Goal: Information Seeking & Learning: Learn about a topic

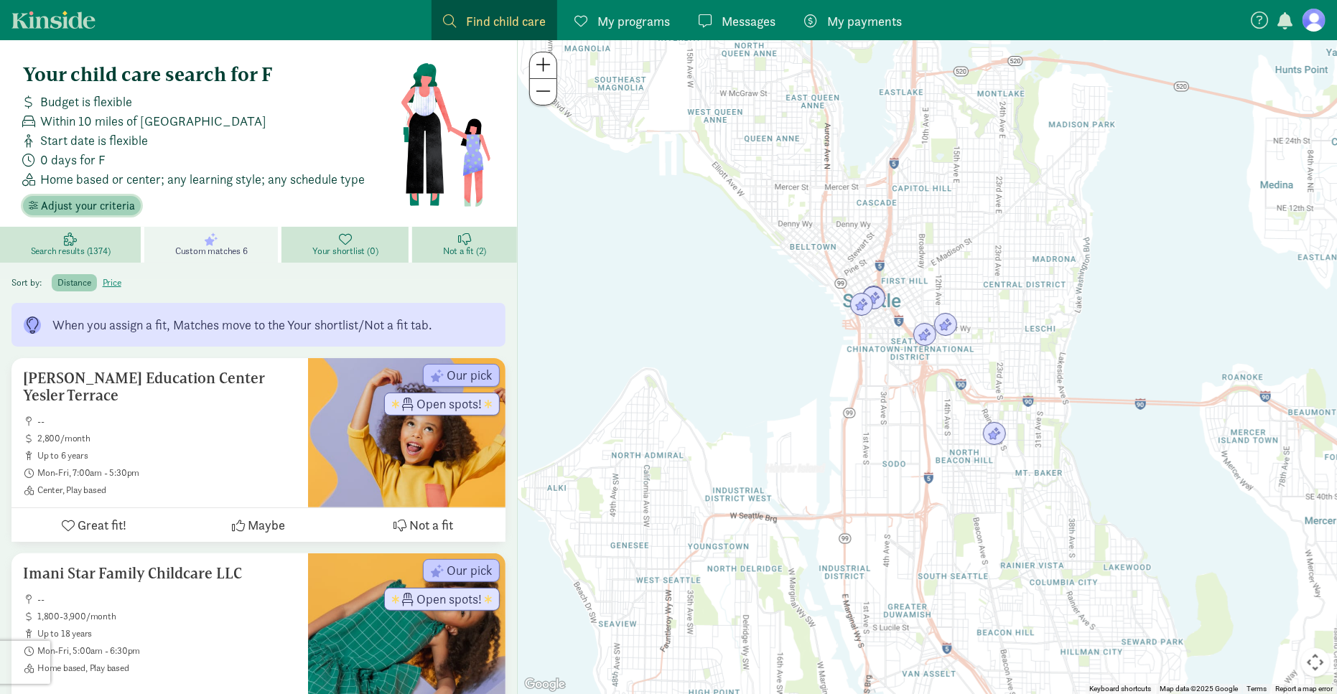
click at [82, 210] on span "Adjust your criteria" at bounding box center [88, 205] width 94 height 17
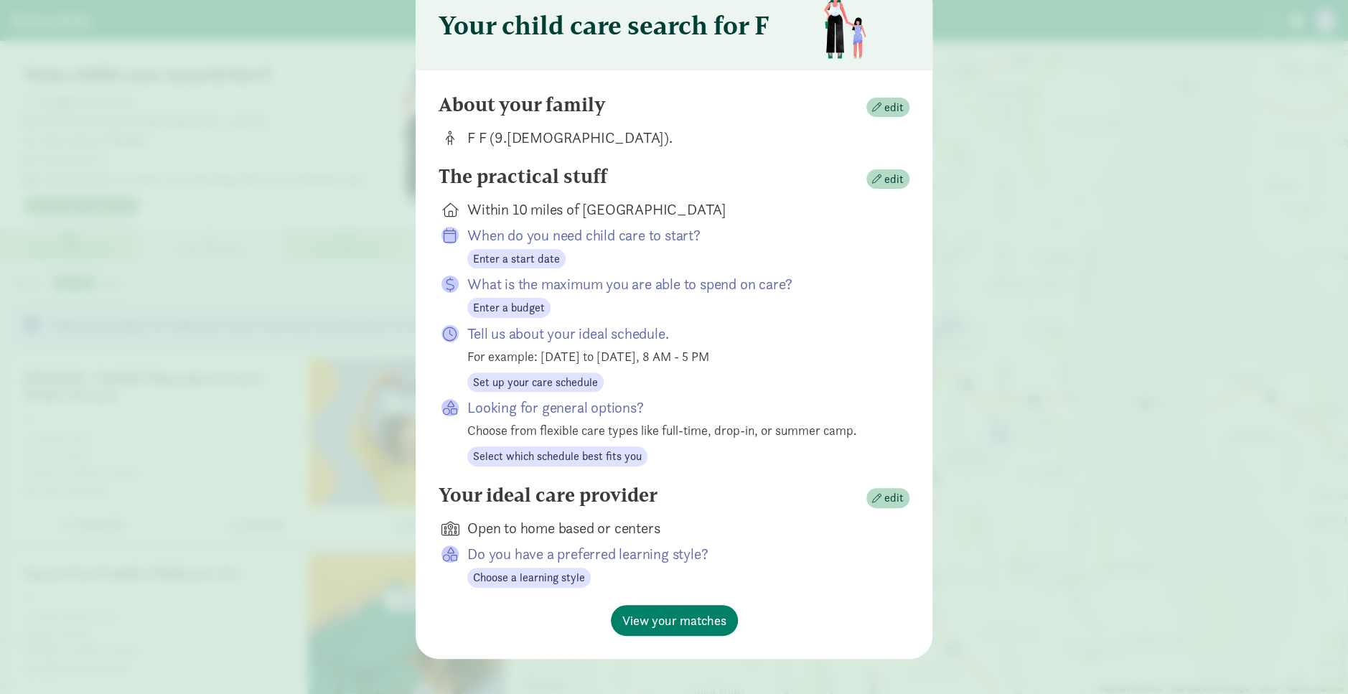
scroll to position [72, 0]
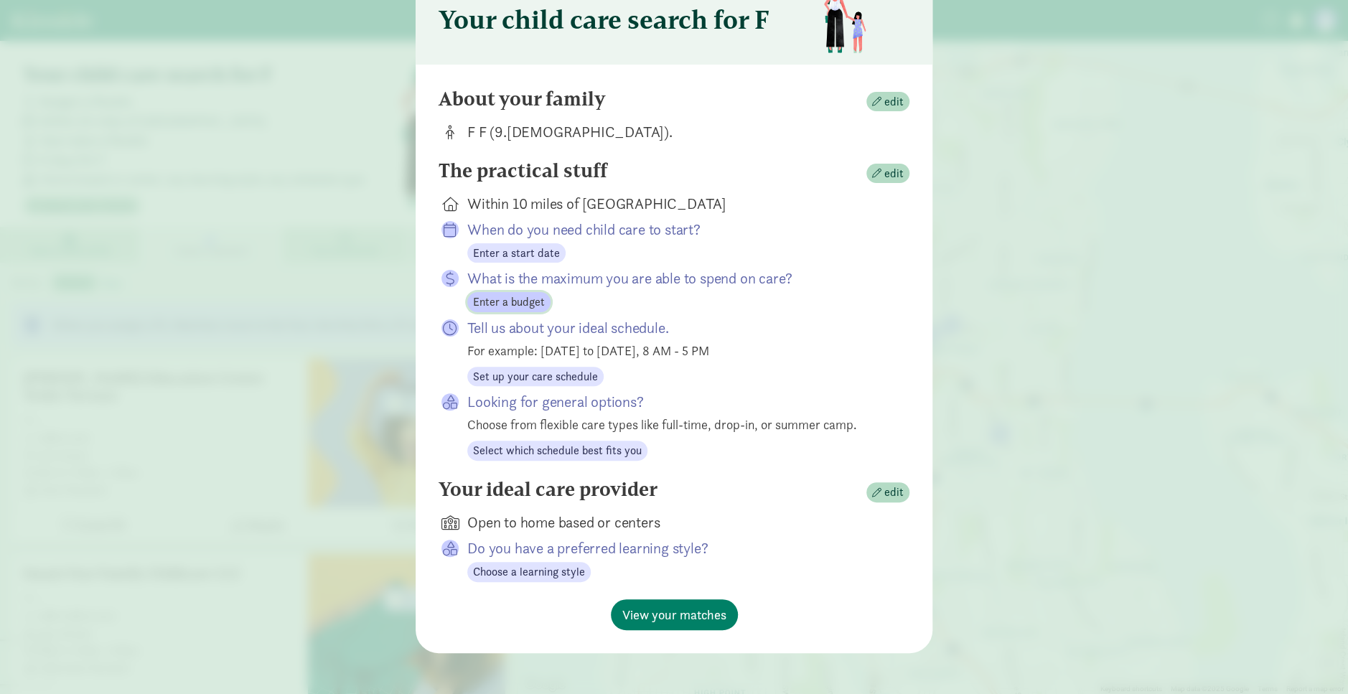
click at [503, 256] on span "Enter a budget" at bounding box center [509, 302] width 72 height 17
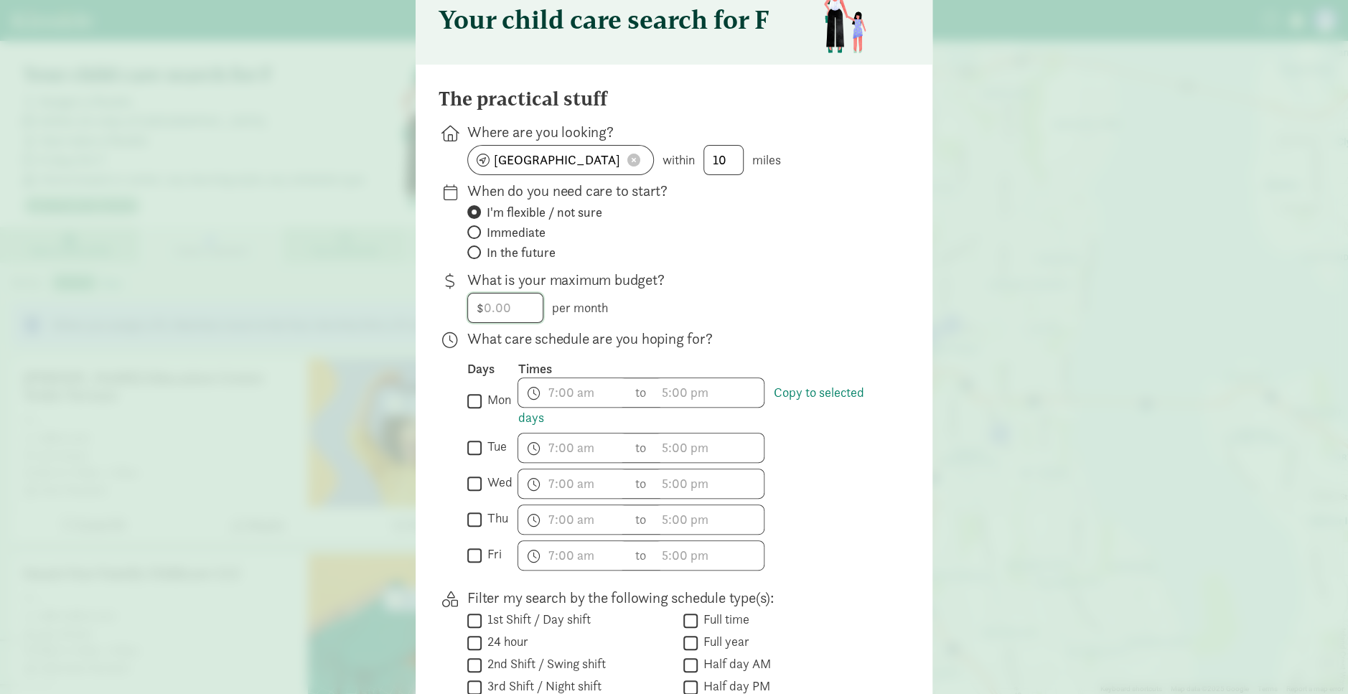
click at [520, 256] on input "number" at bounding box center [505, 308] width 75 height 29
type input "0.5"
click at [574, 256] on div "Your child care search for F The practical stuff Where are you looking? Seattle…" at bounding box center [674, 347] width 1348 height 694
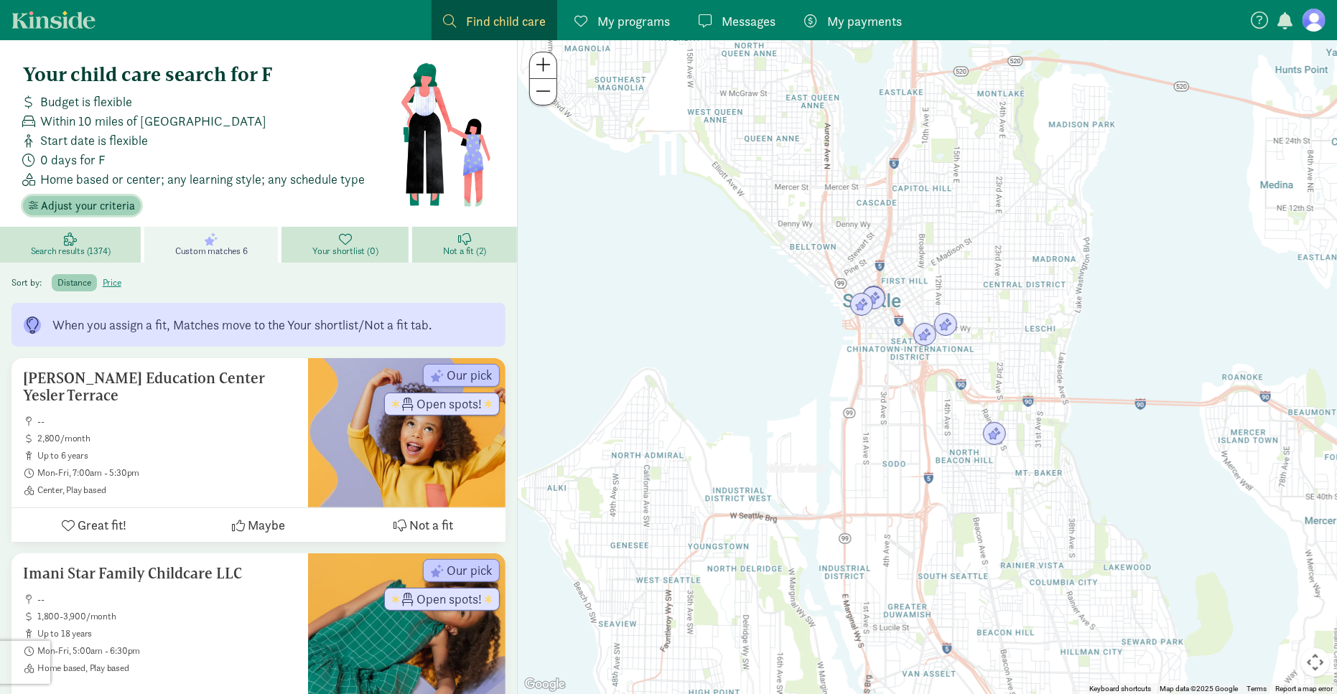
click at [101, 206] on span "Adjust your criteria" at bounding box center [88, 205] width 94 height 17
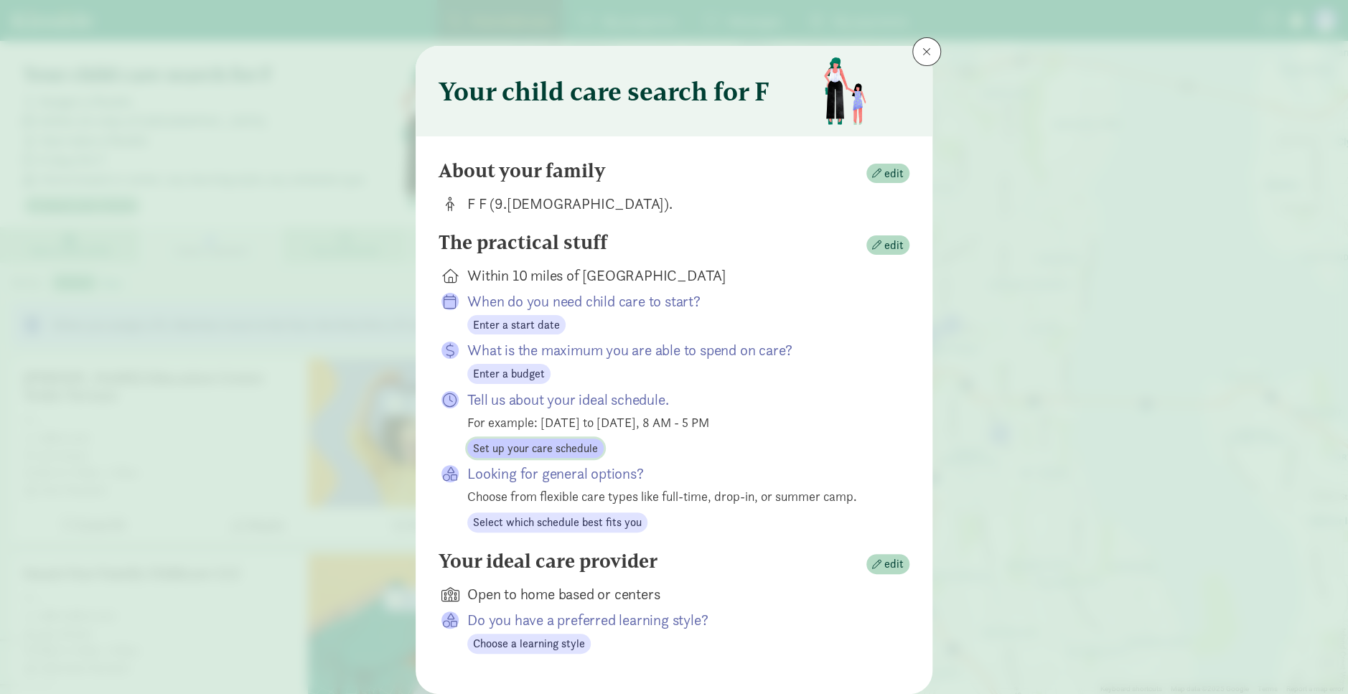
click at [551, 256] on span "Set up your care schedule" at bounding box center [535, 448] width 125 height 17
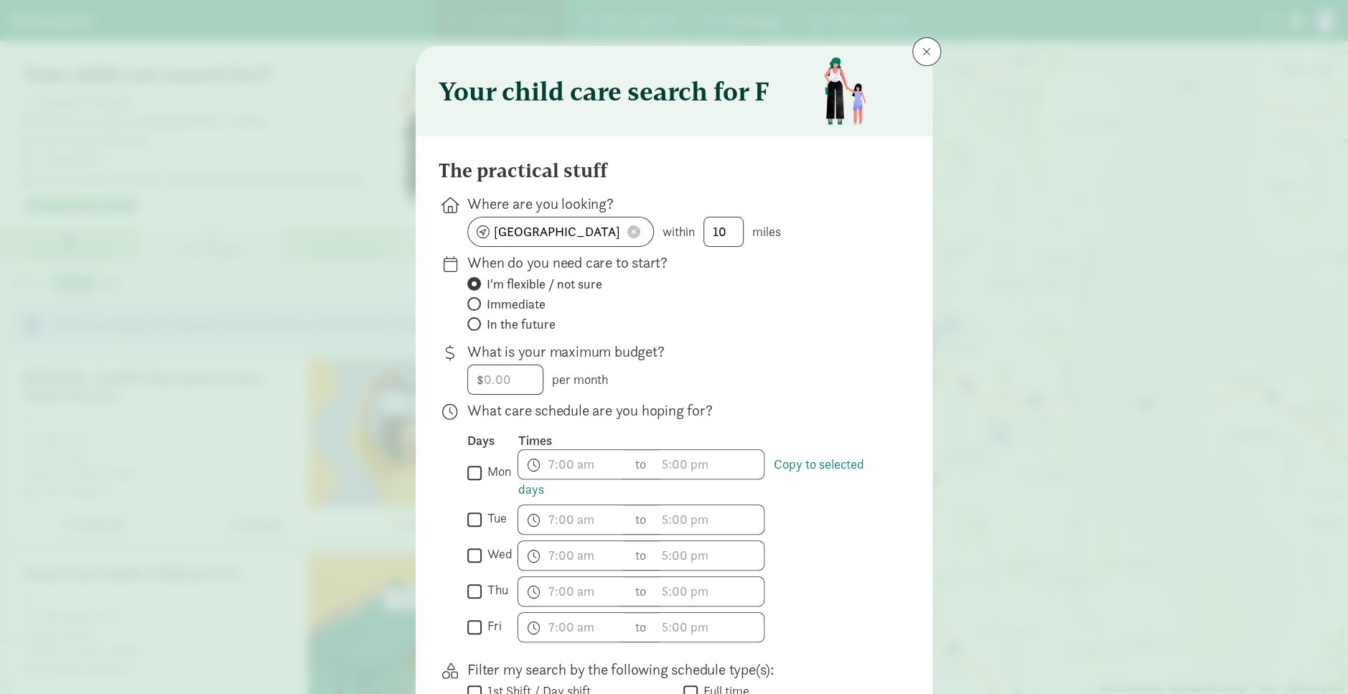
click at [467, 256] on input "tue" at bounding box center [474, 519] width 14 height 19
checkbox input "true"
click at [574, 256] on span "h 12 1 2 3 4 5 6 7 8 9 10 11 mm 00 15 30 45 a am pm" at bounding box center [572, 519] width 109 height 29
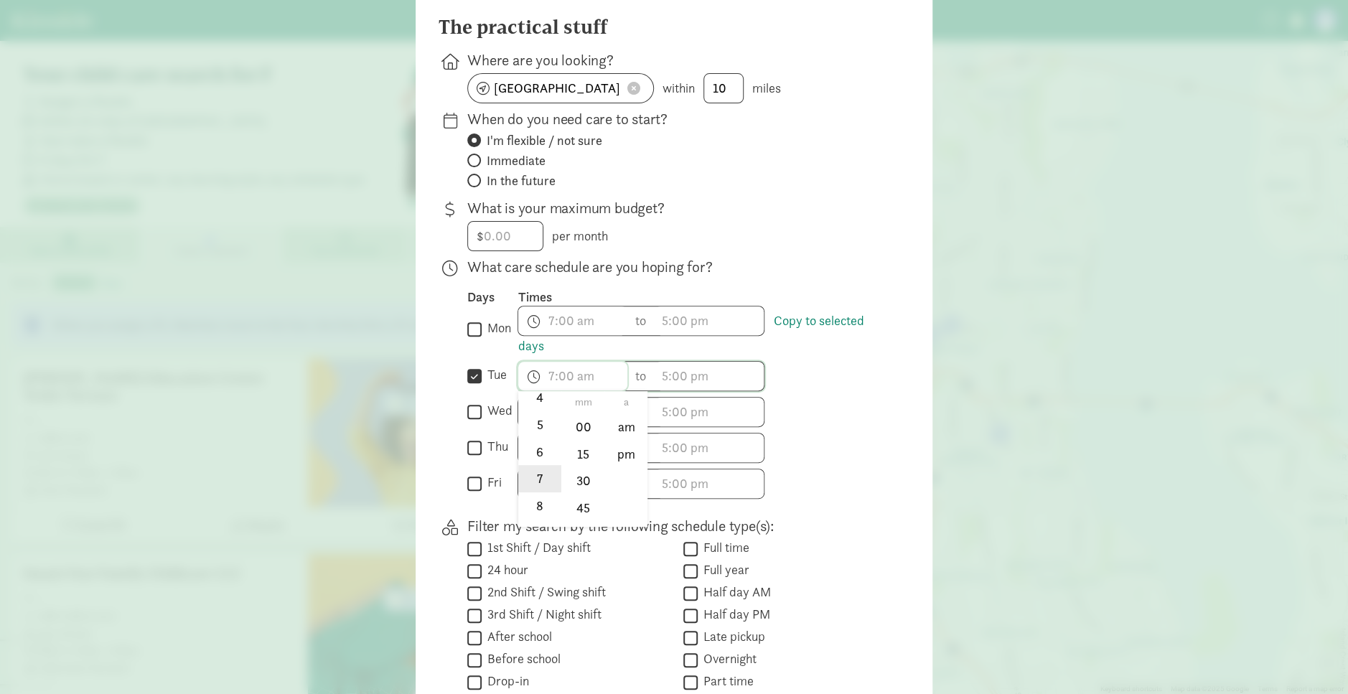
scroll to position [144, 0]
click at [529, 256] on li "7" at bounding box center [539, 473] width 42 height 27
click at [574, 256] on li "45" at bounding box center [583, 508] width 42 height 27
type input "7:45 a"
click at [574, 256] on div at bounding box center [674, 203] width 1348 height 694
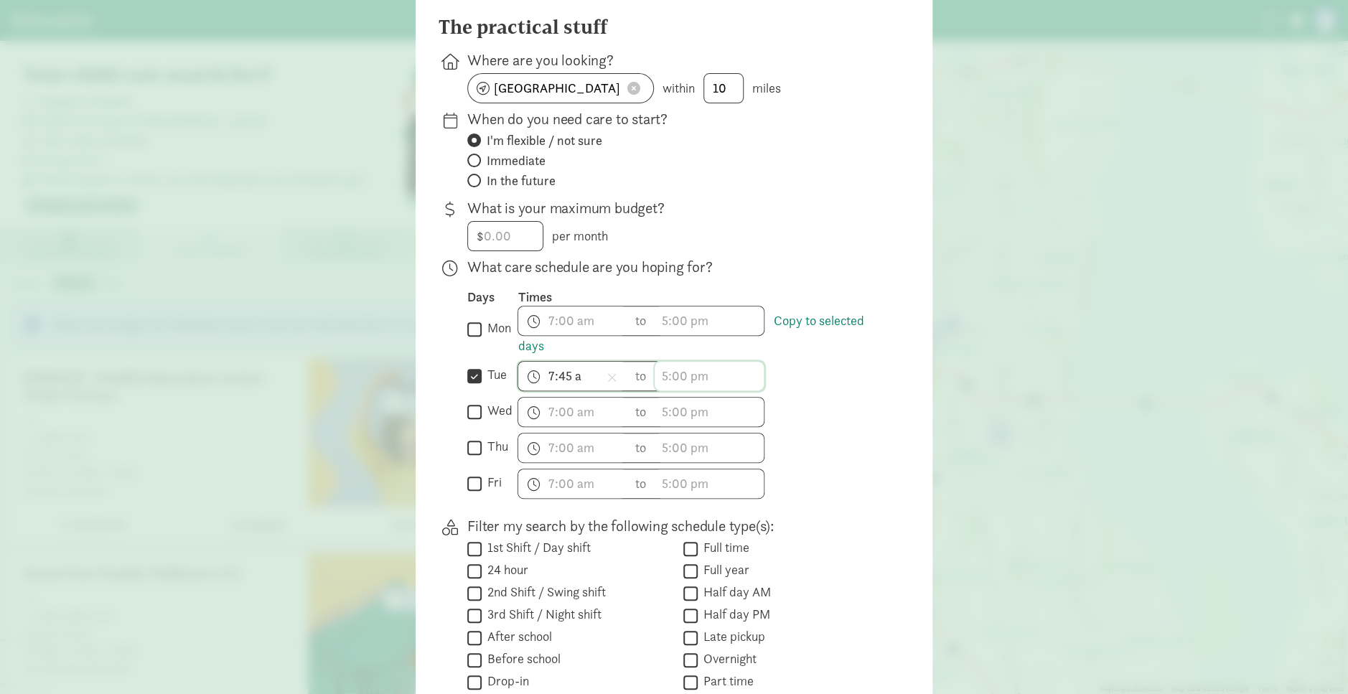
click at [574, 256] on span "h 12 1 2 3 4 5 6 7 8 9 10 11 mm 00 15 30 45 a am pm" at bounding box center [709, 376] width 109 height 29
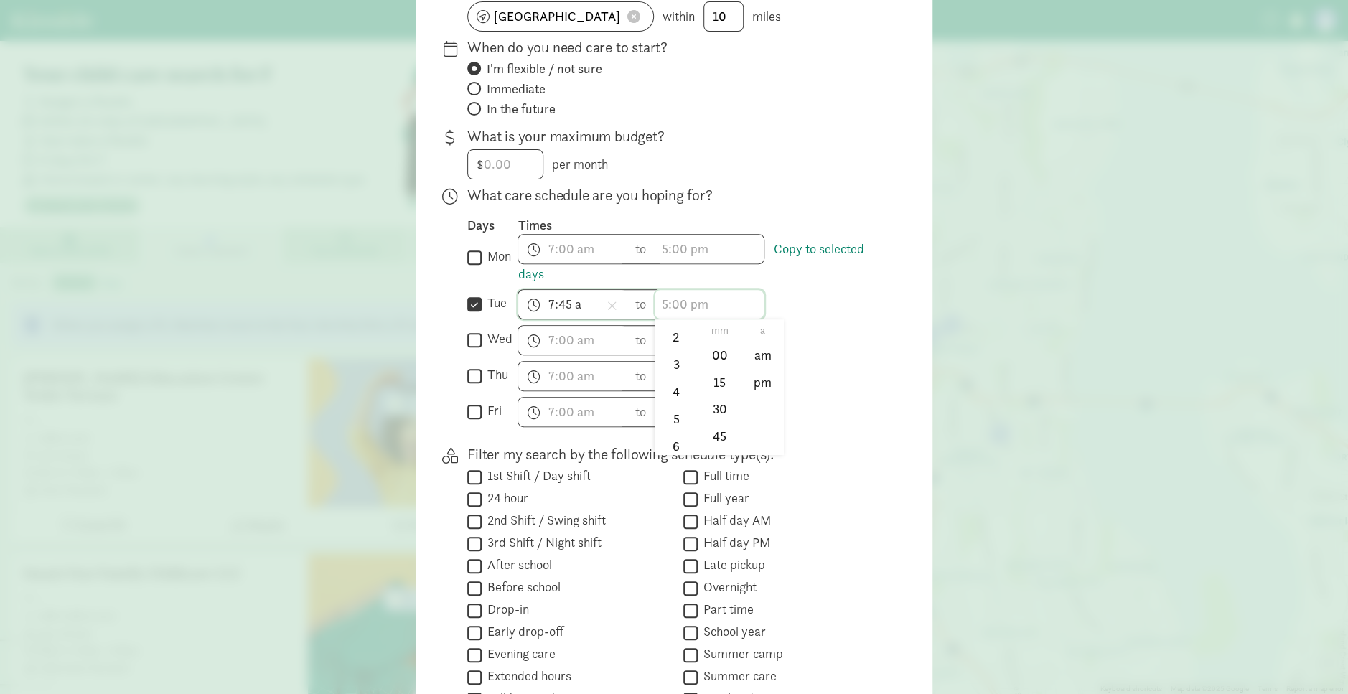
scroll to position [68, 0]
click at [574, 256] on li "5" at bounding box center [676, 422] width 42 height 27
click at [574, 256] on li "30" at bounding box center [720, 409] width 42 height 27
click at [574, 256] on li "pm" at bounding box center [763, 381] width 42 height 27
type input "5:30 pm"
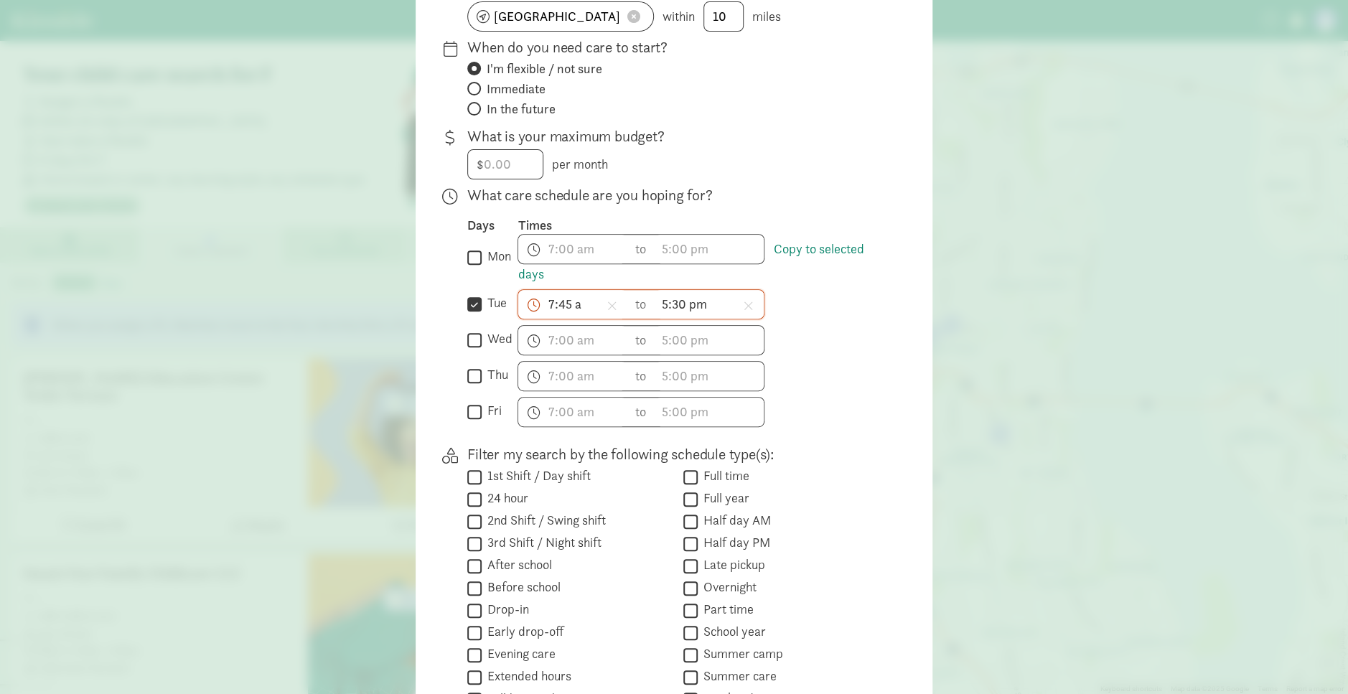
click at [472, 256] on div " thu" at bounding box center [492, 376] width 50 height 30
click at [475, 256] on input "thu" at bounding box center [474, 375] width 14 height 19
checkbox input "true"
click at [567, 256] on span "h 12 1 2 3 4 5 6 7 8 9 10 11 mm 00 15 30 45 a am pm" at bounding box center [572, 376] width 109 height 29
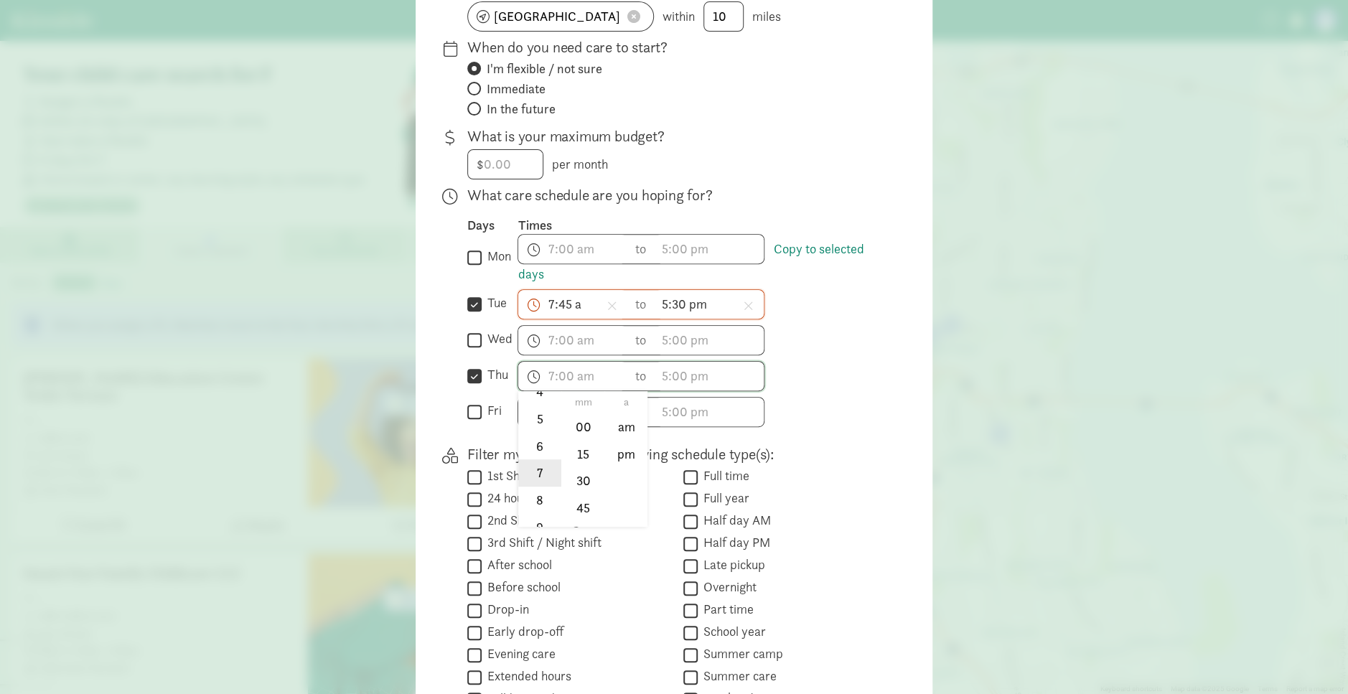
click at [529, 256] on li "7" at bounding box center [539, 473] width 42 height 27
click at [574, 256] on li "45" at bounding box center [583, 508] width 42 height 27
click at [574, 256] on li "am" at bounding box center [626, 426] width 42 height 27
type input "7:45 am"
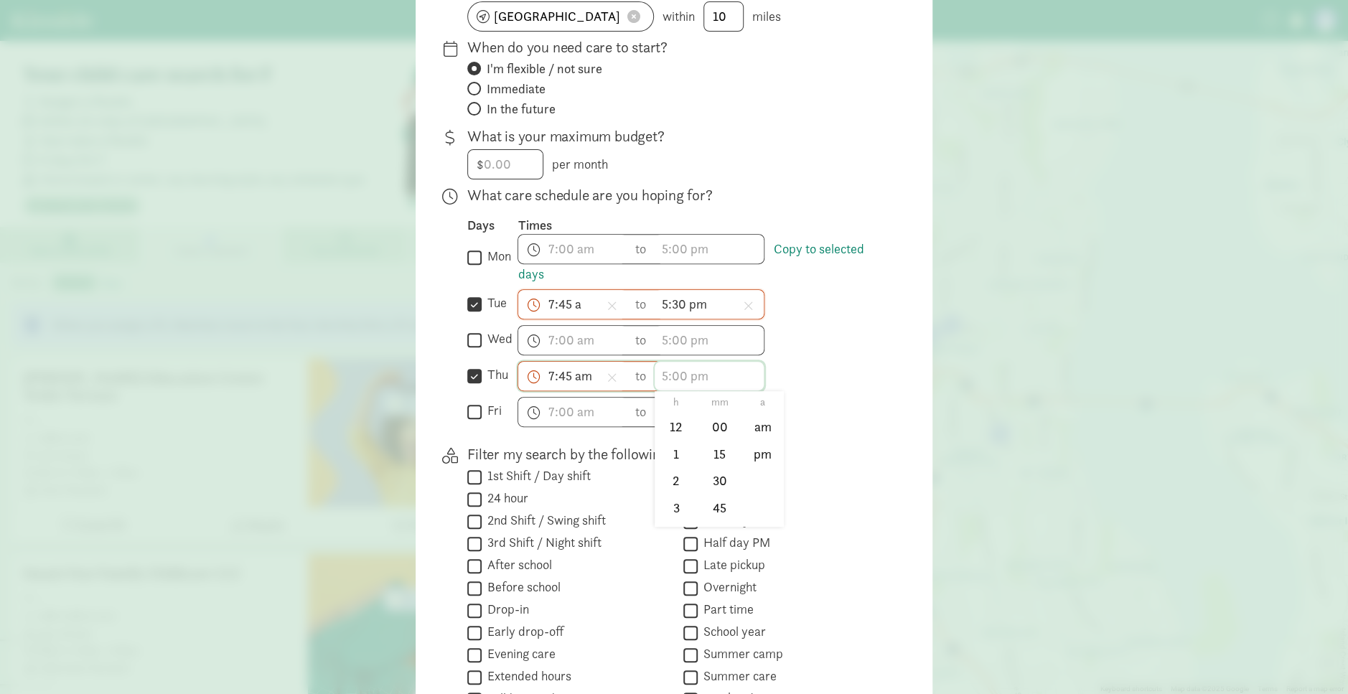
click at [574, 256] on span "h 12 1 2 3 4 5 6 7 8 9 10 11 mm 00 15 30 45 a am pm" at bounding box center [709, 376] width 109 height 29
click at [574, 256] on li "5" at bounding box center [676, 490] width 42 height 27
click at [574, 256] on li "30" at bounding box center [720, 480] width 42 height 27
click at [574, 256] on li "pm" at bounding box center [763, 453] width 42 height 27
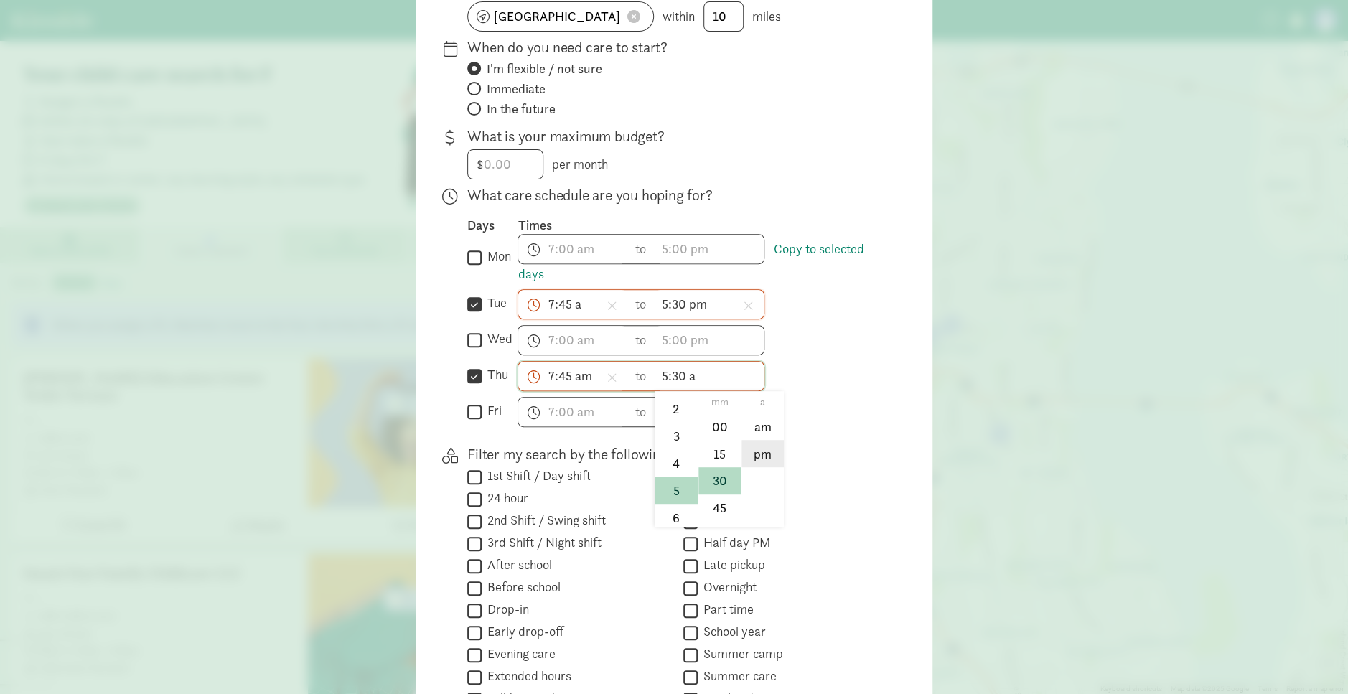
type input "5:30 pm"
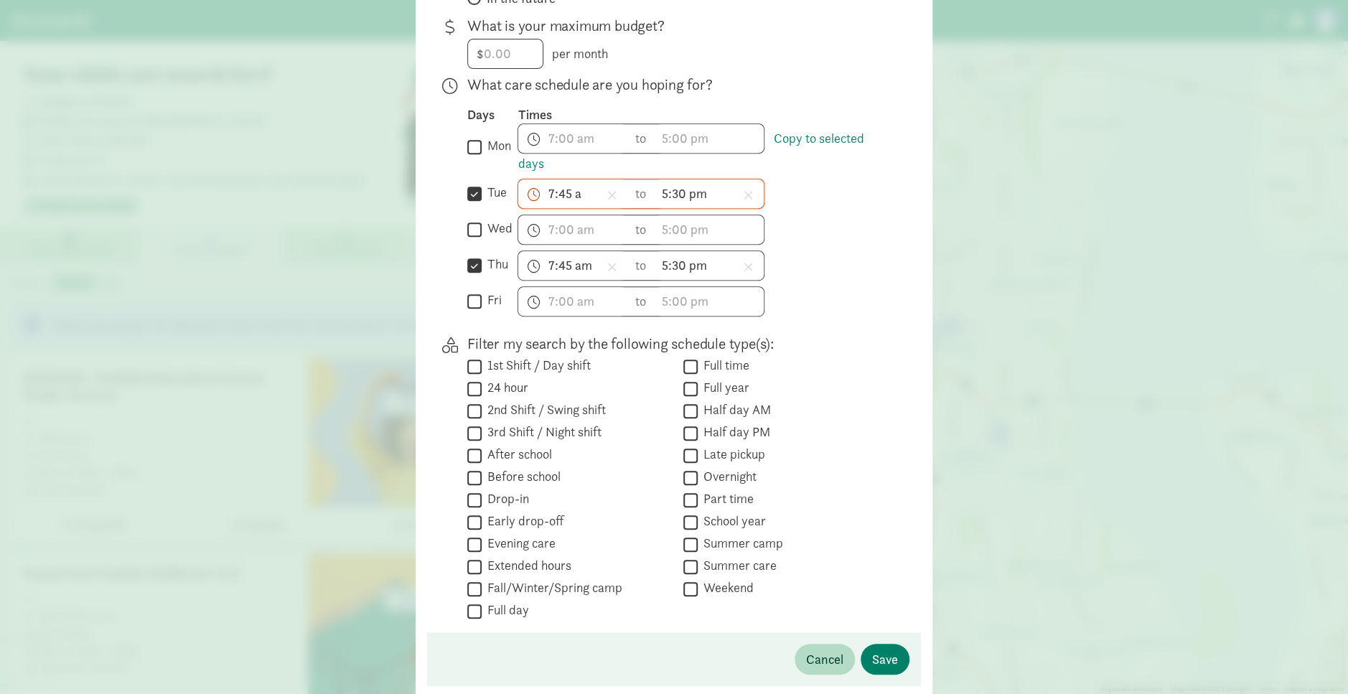
scroll to position [319, 0]
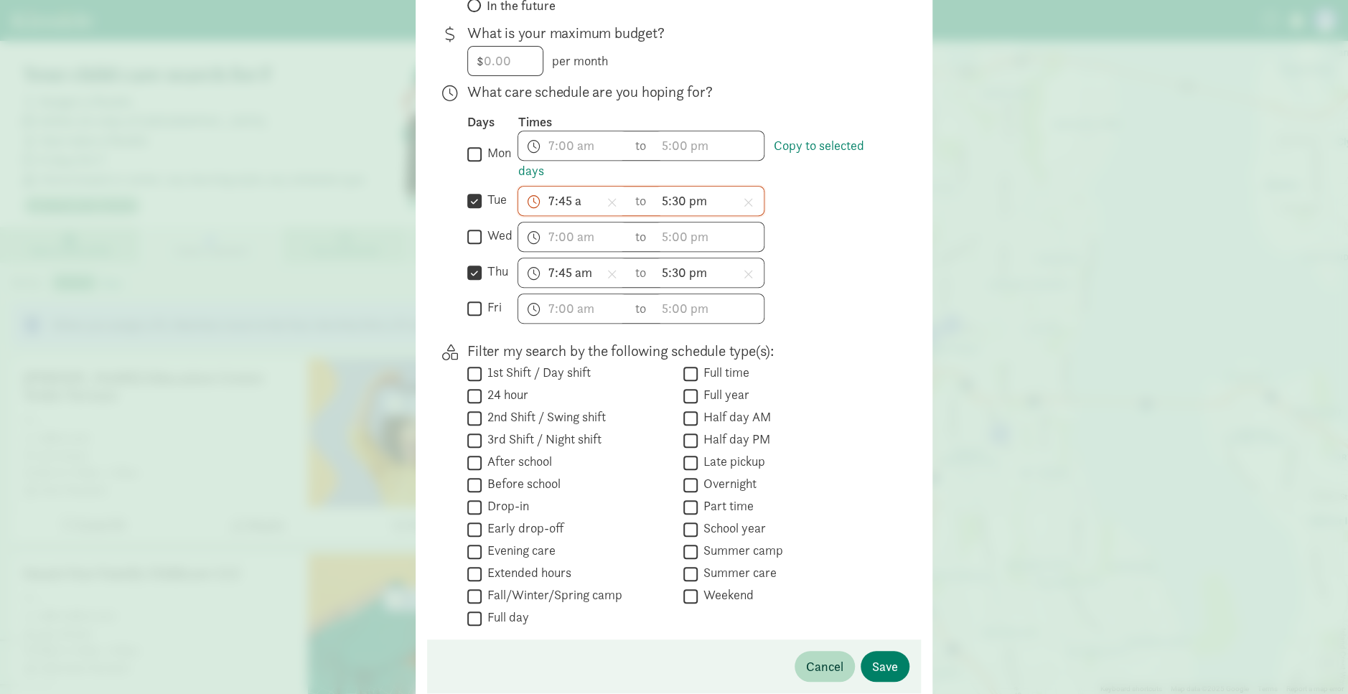
click at [574, 256] on label "Part time" at bounding box center [726, 506] width 56 height 17
click at [574, 256] on input "Part time" at bounding box center [691, 507] width 14 height 19
checkbox input "true"
click at [472, 256] on input "Drop-in" at bounding box center [474, 507] width 14 height 19
checkbox input "true"
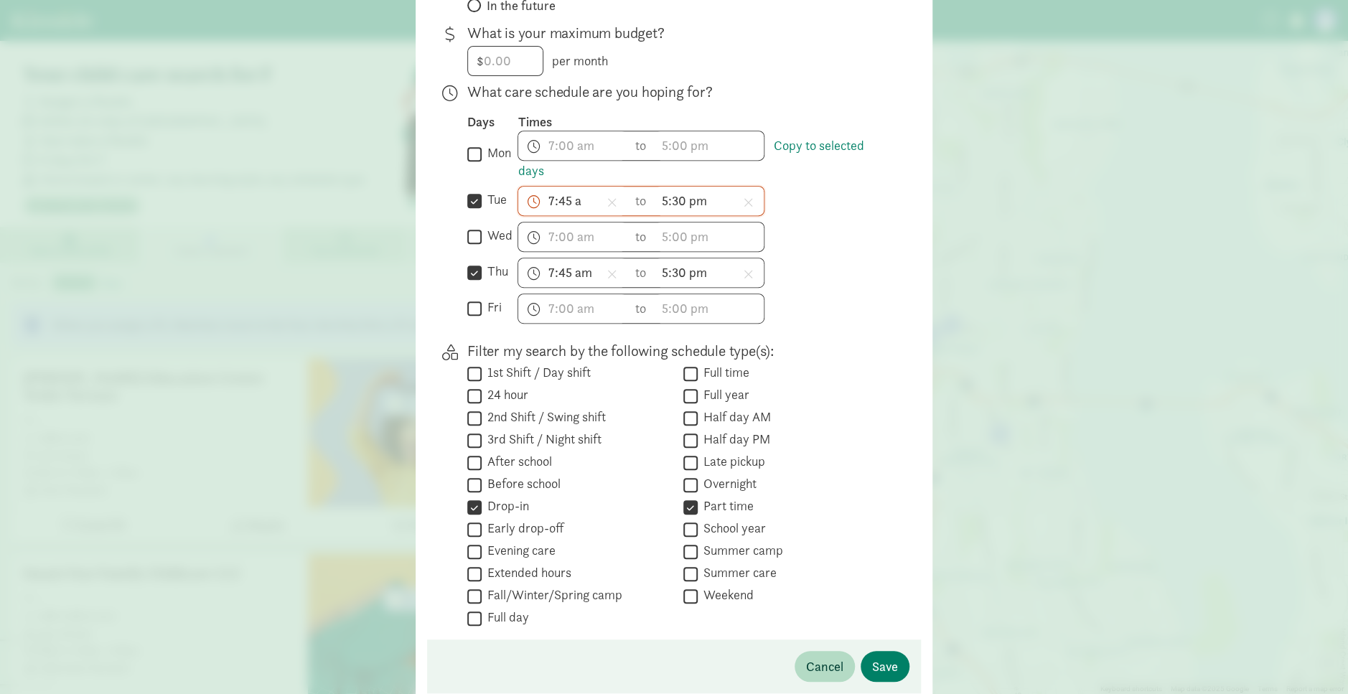
click at [574, 256] on input "Half day AM" at bounding box center [691, 418] width 14 height 19
checkbox input "true"
click at [574, 256] on label "Half day PM" at bounding box center [734, 439] width 73 height 17
click at [574, 256] on input "Half day PM" at bounding box center [691, 440] width 14 height 19
checkbox input "true"
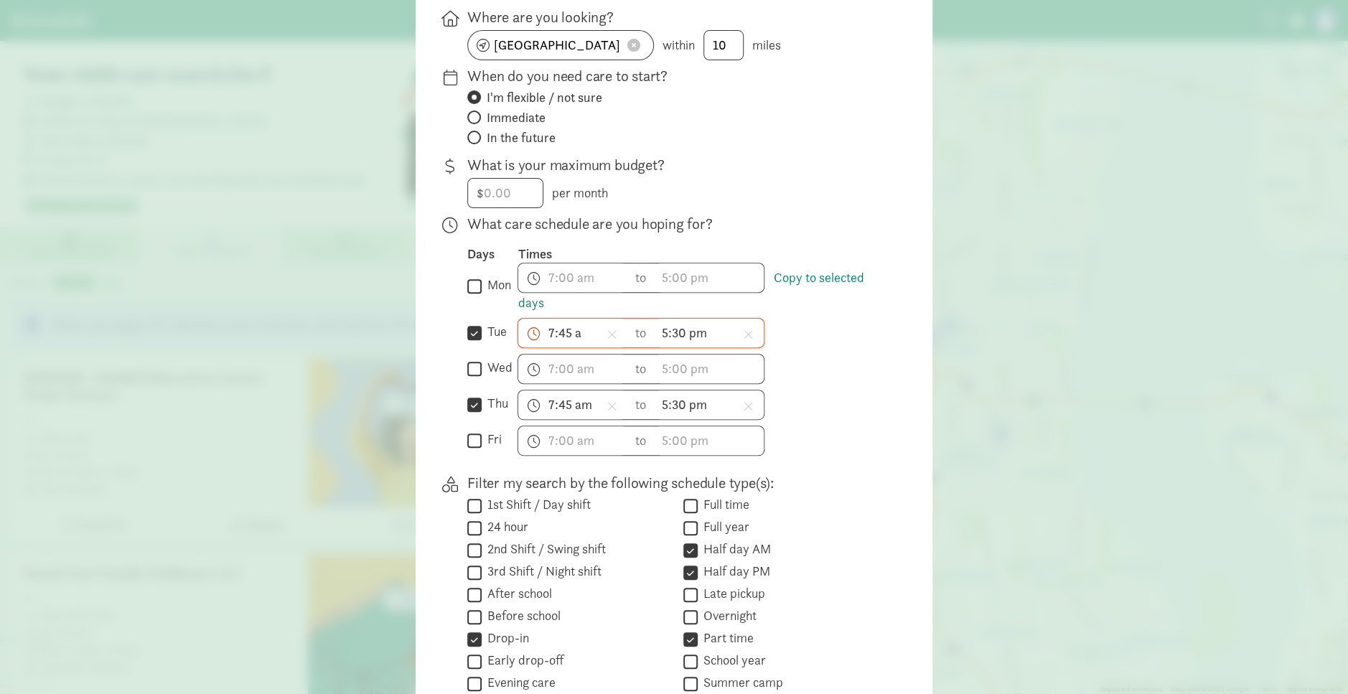
scroll to position [175, 0]
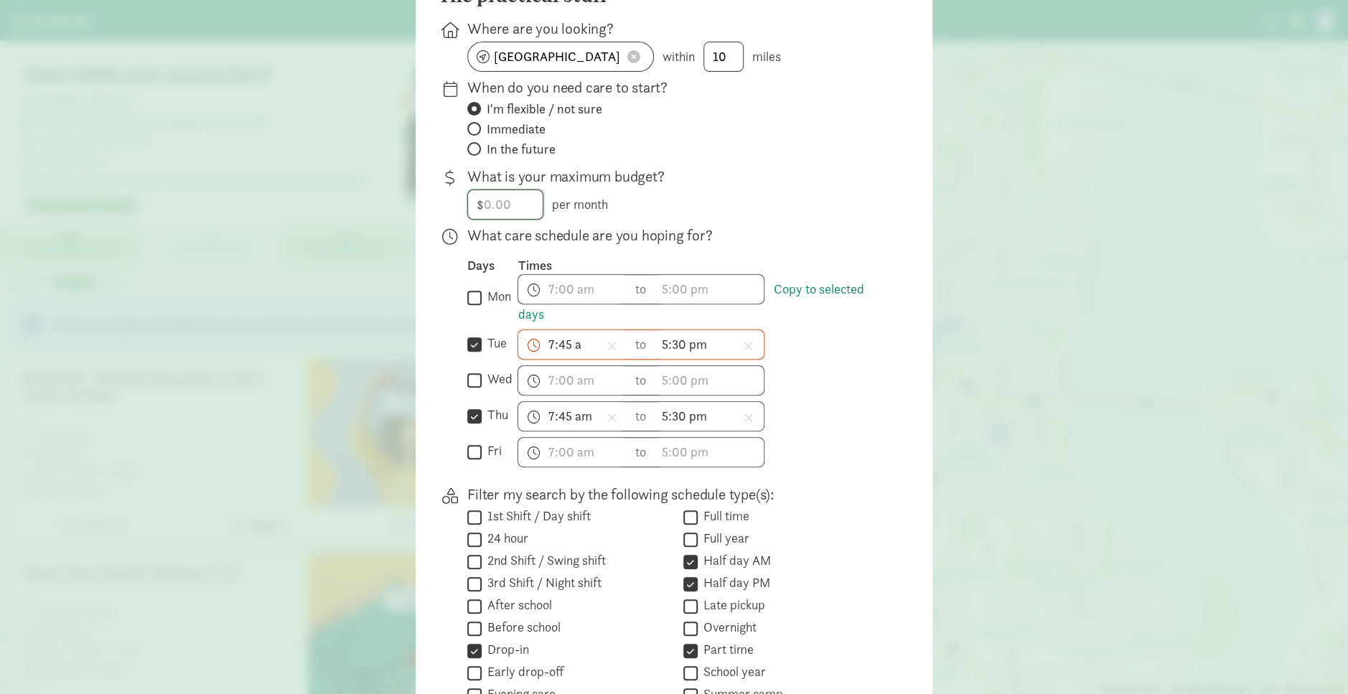
click at [476, 200] on input "number" at bounding box center [505, 204] width 75 height 29
click at [501, 200] on input "number" at bounding box center [505, 204] width 75 height 29
click at [494, 206] on input "1500" at bounding box center [505, 204] width 75 height 29
click at [574, 217] on div "$ 1600.00 1600 per month" at bounding box center [676, 205] width 419 height 30
click at [490, 204] on input "1600" at bounding box center [505, 204] width 75 height 29
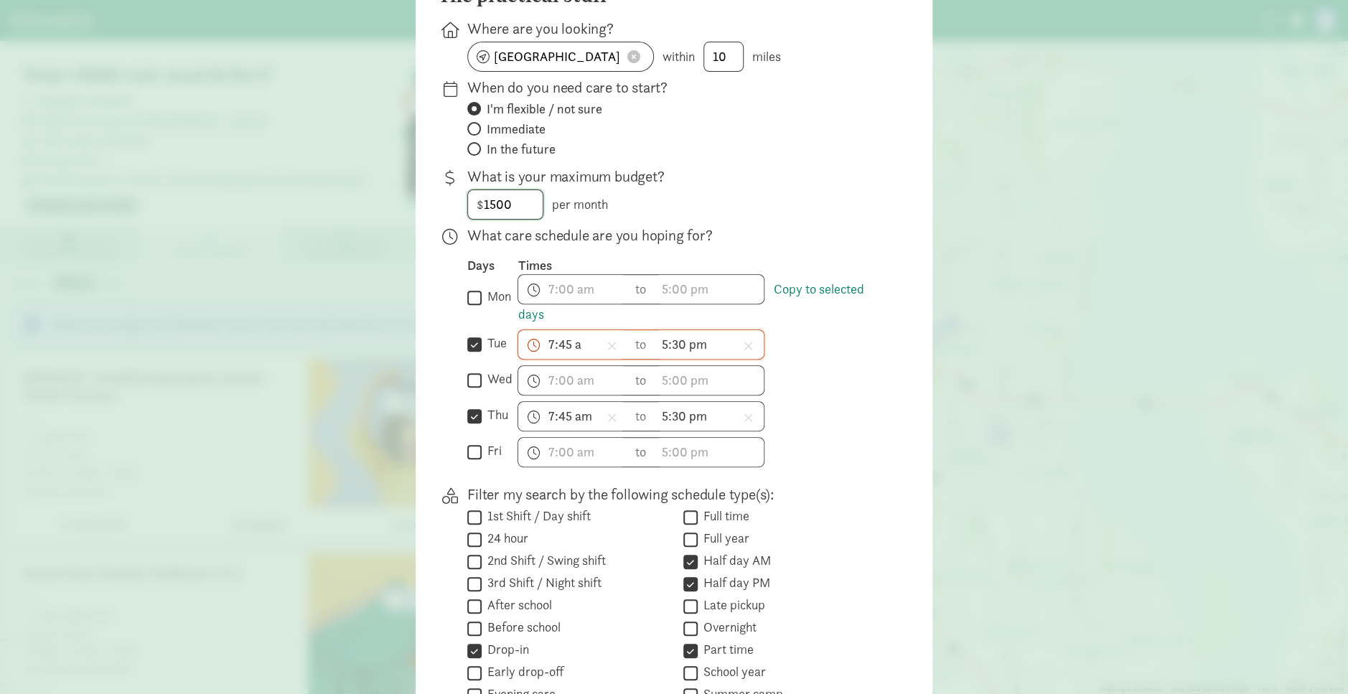
type input "1500"
click at [574, 256] on div "7:45 a h 12 1 2 3 4 5 6 7 8 9 10 11 mm 00 15 30 45 a am pm to 5:30 pm h 12 1 2 …" at bounding box center [702, 345] width 369 height 30
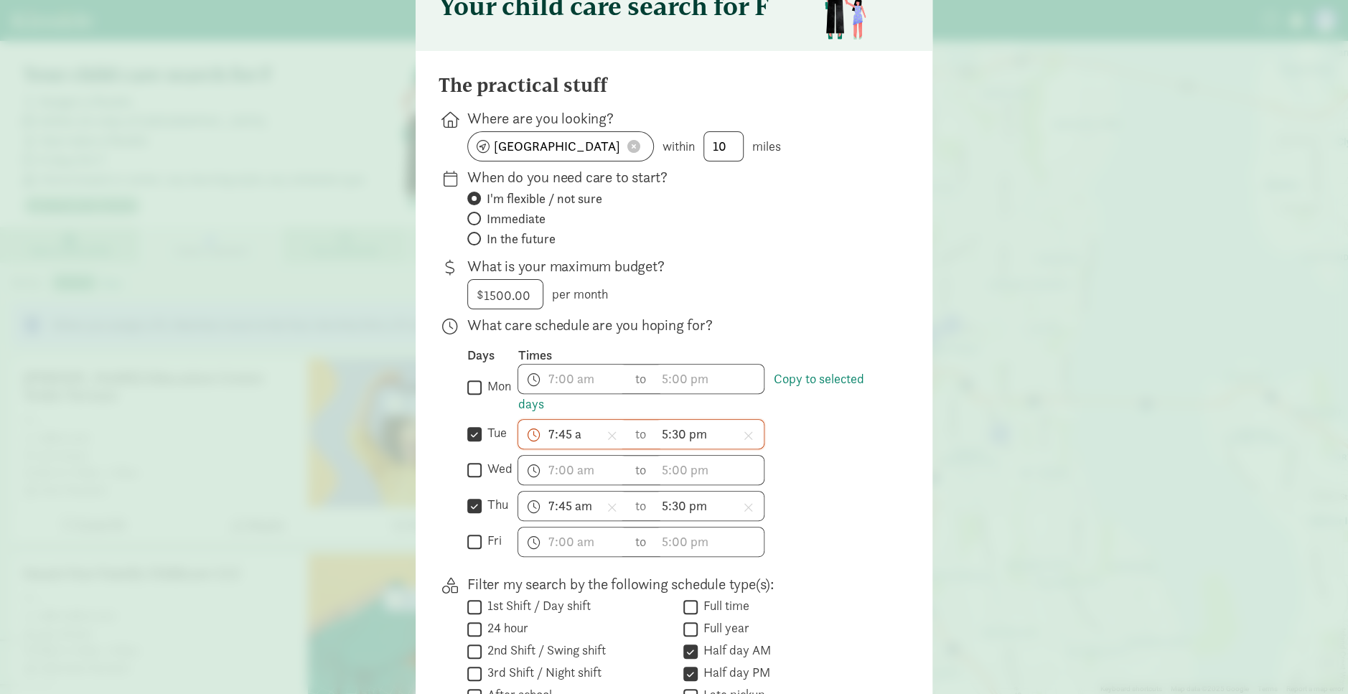
scroll to position [32, 0]
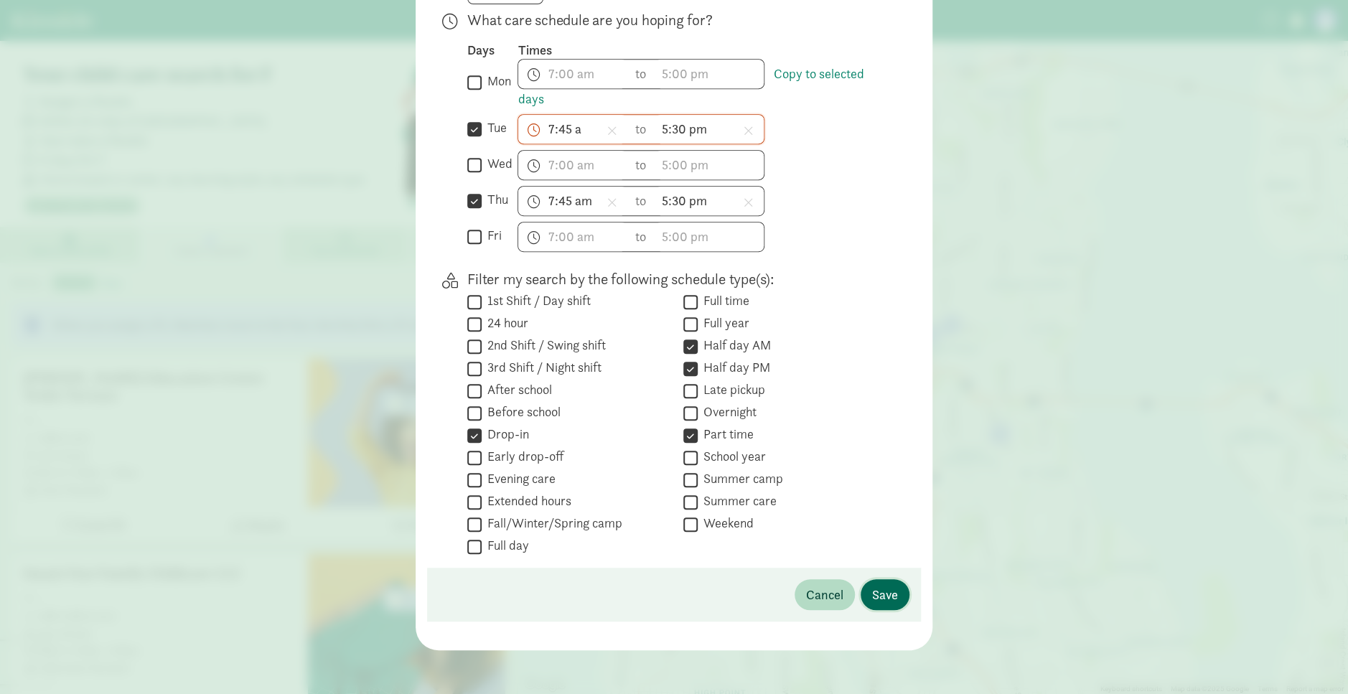
click at [574, 256] on span "Save" at bounding box center [885, 594] width 26 height 19
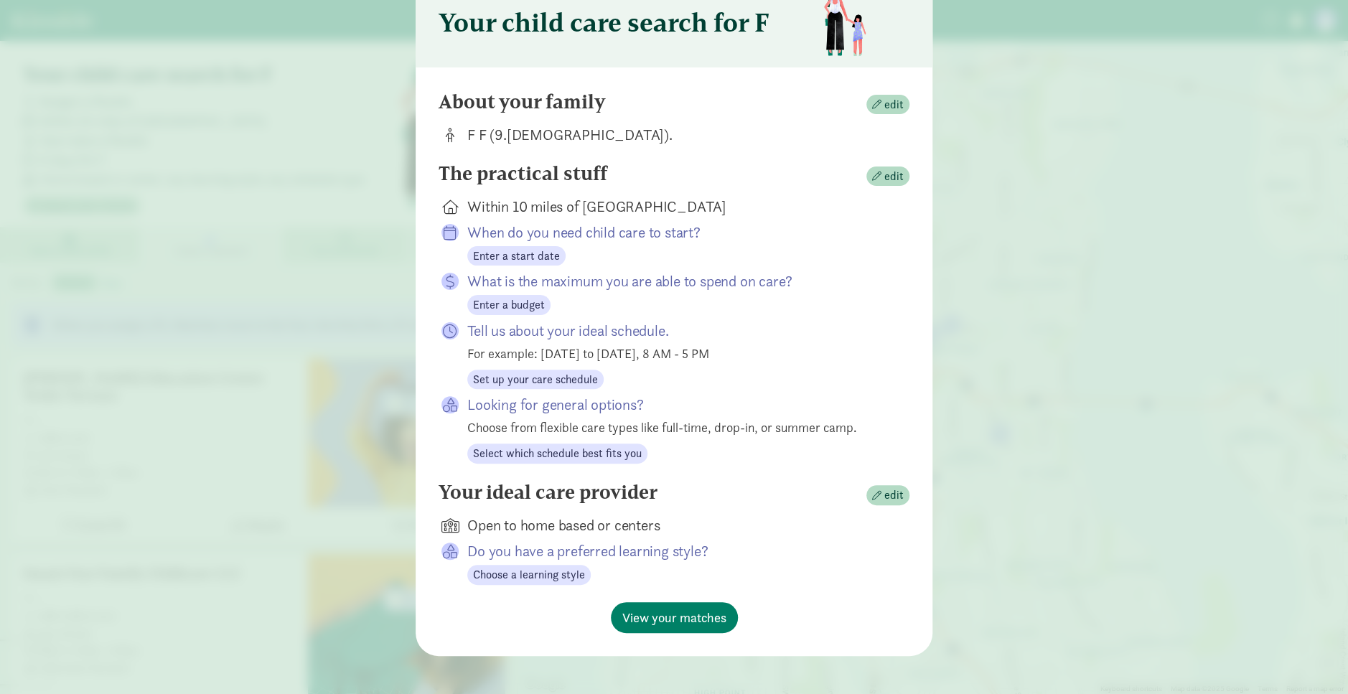
scroll to position [74, 0]
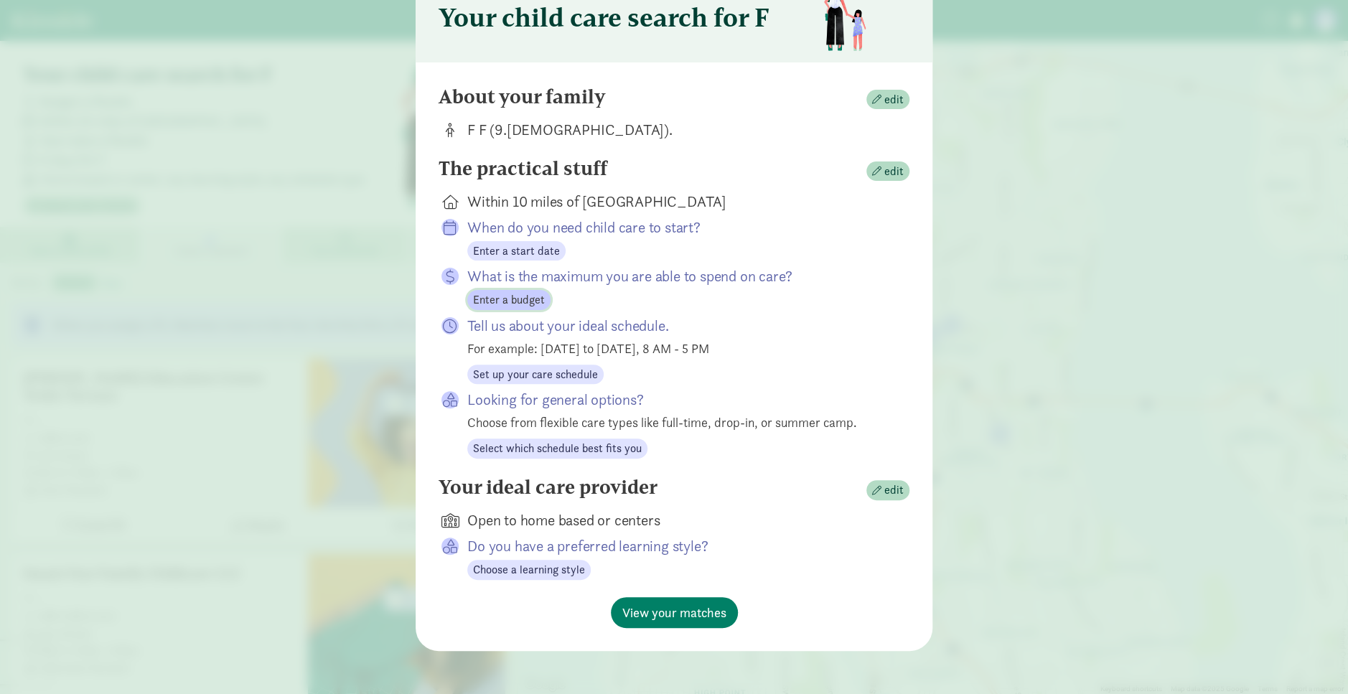
click at [503, 256] on span "Enter a budget" at bounding box center [509, 300] width 72 height 17
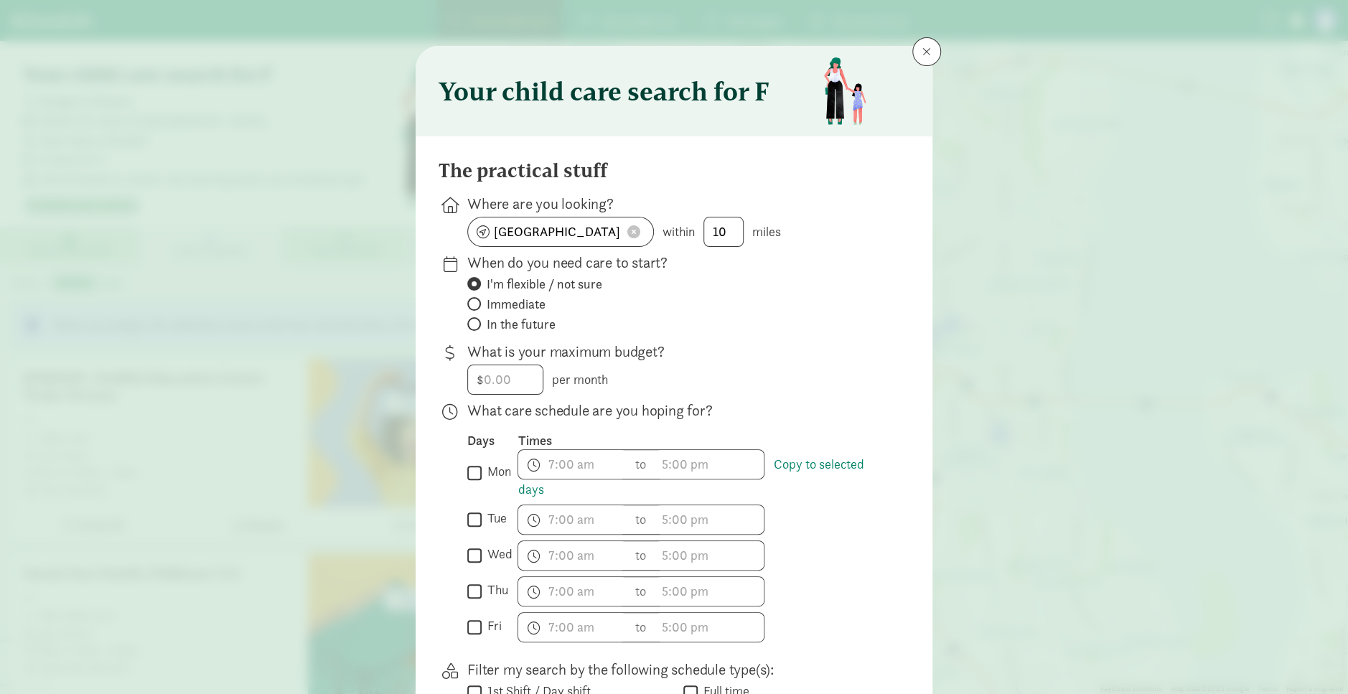
scroll to position [391, 0]
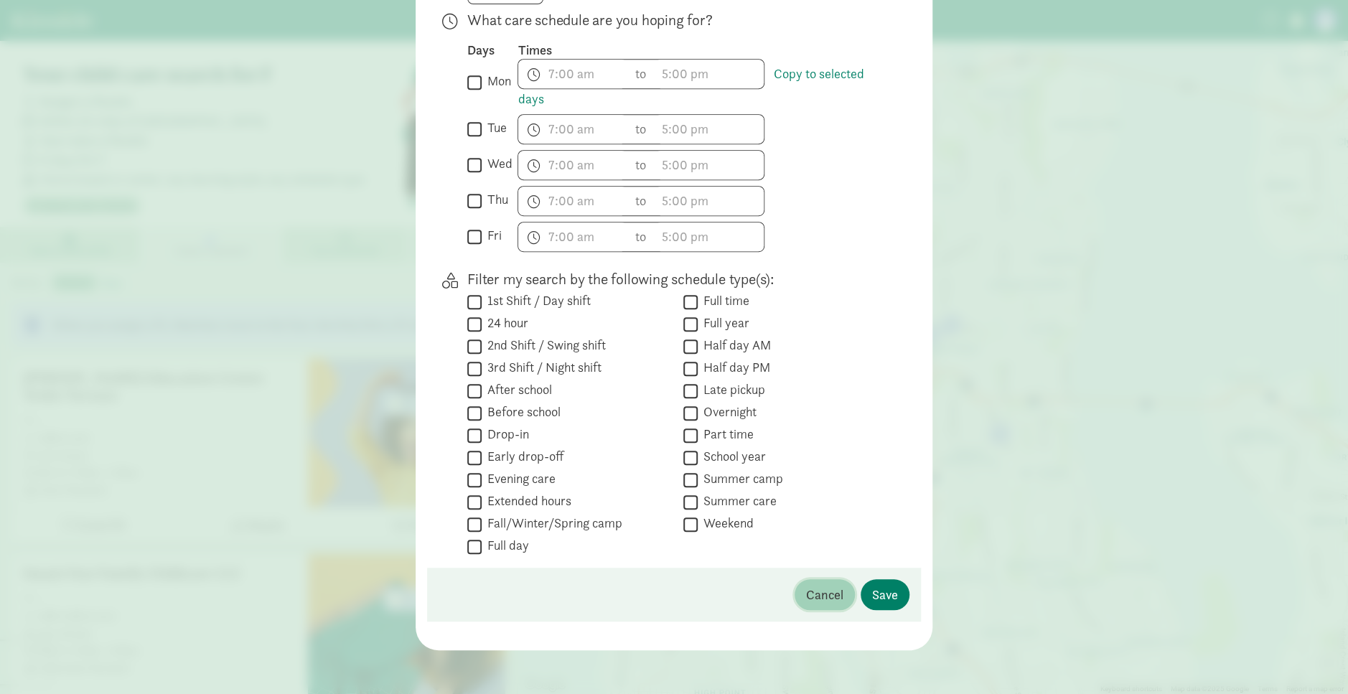
click at [574, 256] on button "Cancel" at bounding box center [825, 594] width 60 height 31
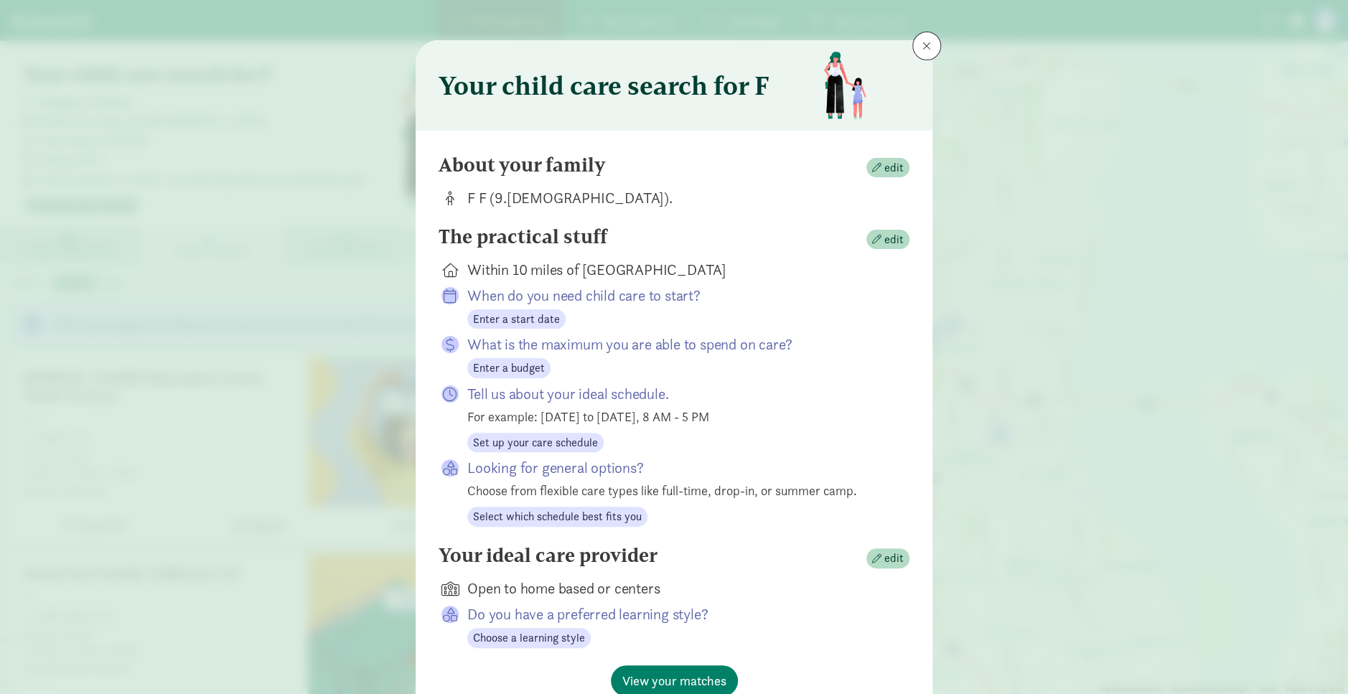
scroll to position [0, 0]
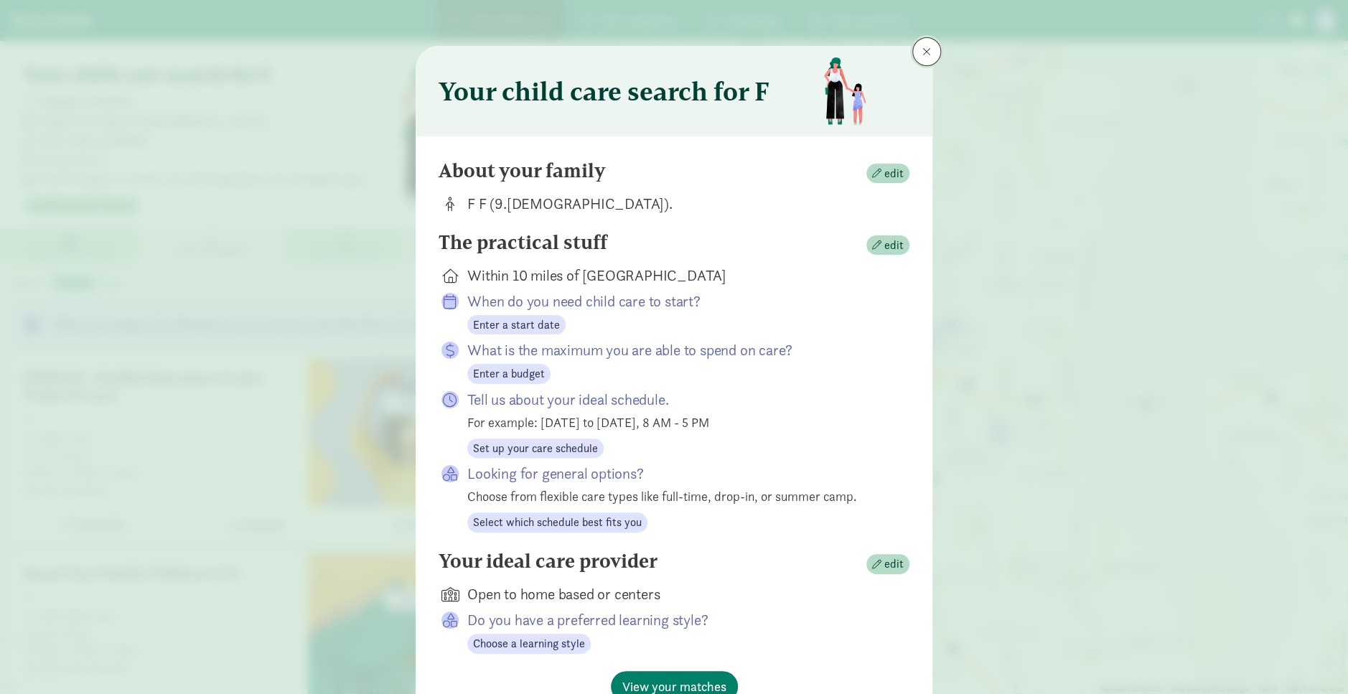
click at [574, 58] on button at bounding box center [927, 51] width 29 height 29
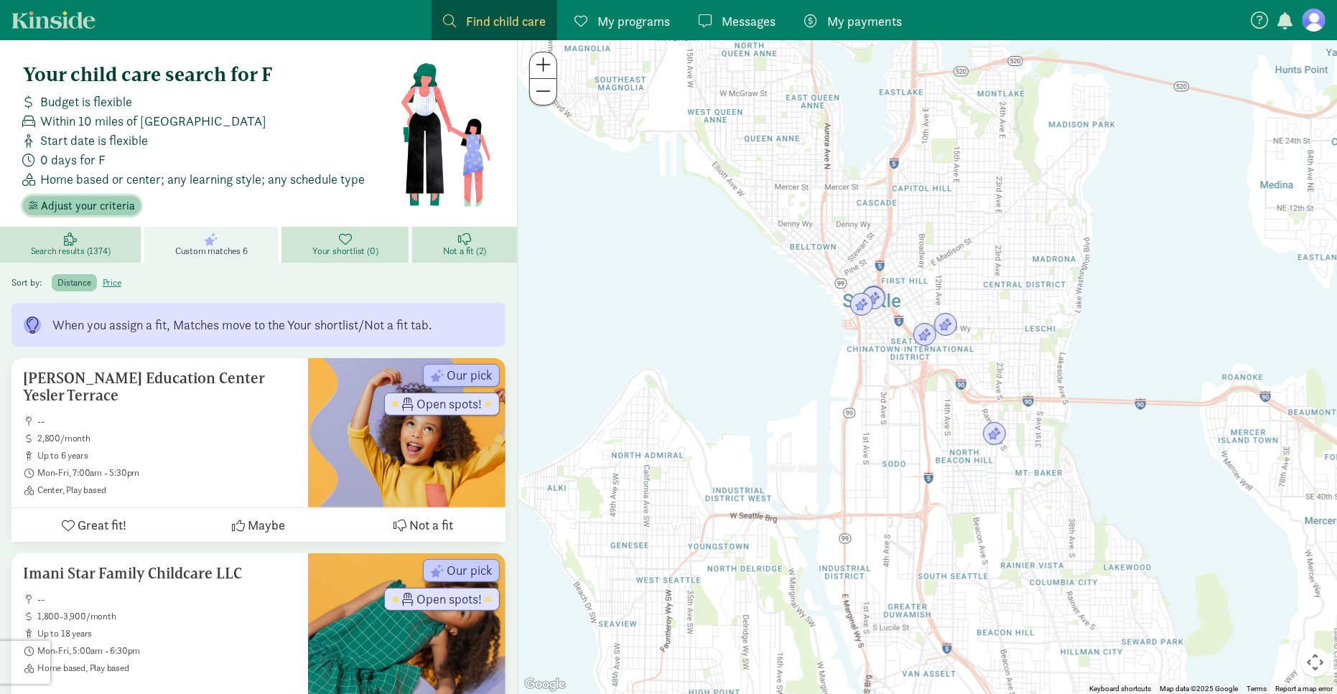
click at [98, 203] on span "Adjust your criteria" at bounding box center [88, 205] width 94 height 17
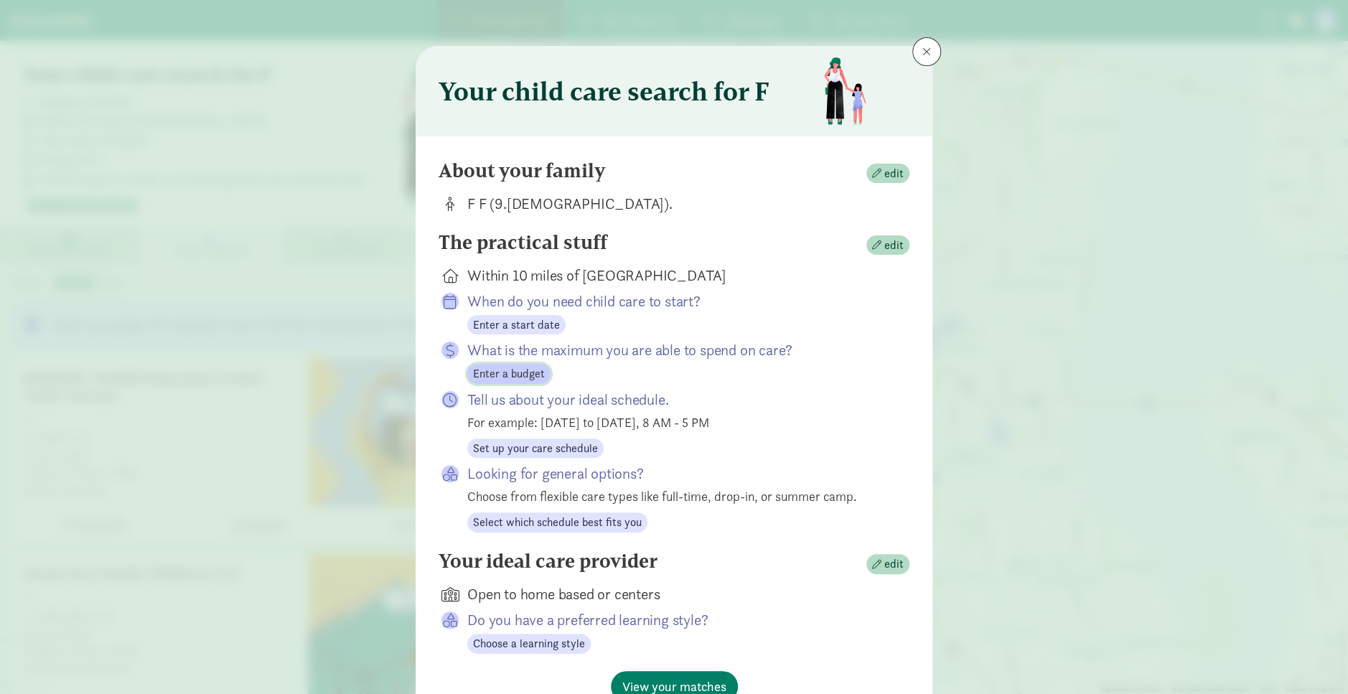
click at [515, 256] on span "Enter a budget" at bounding box center [509, 373] width 72 height 17
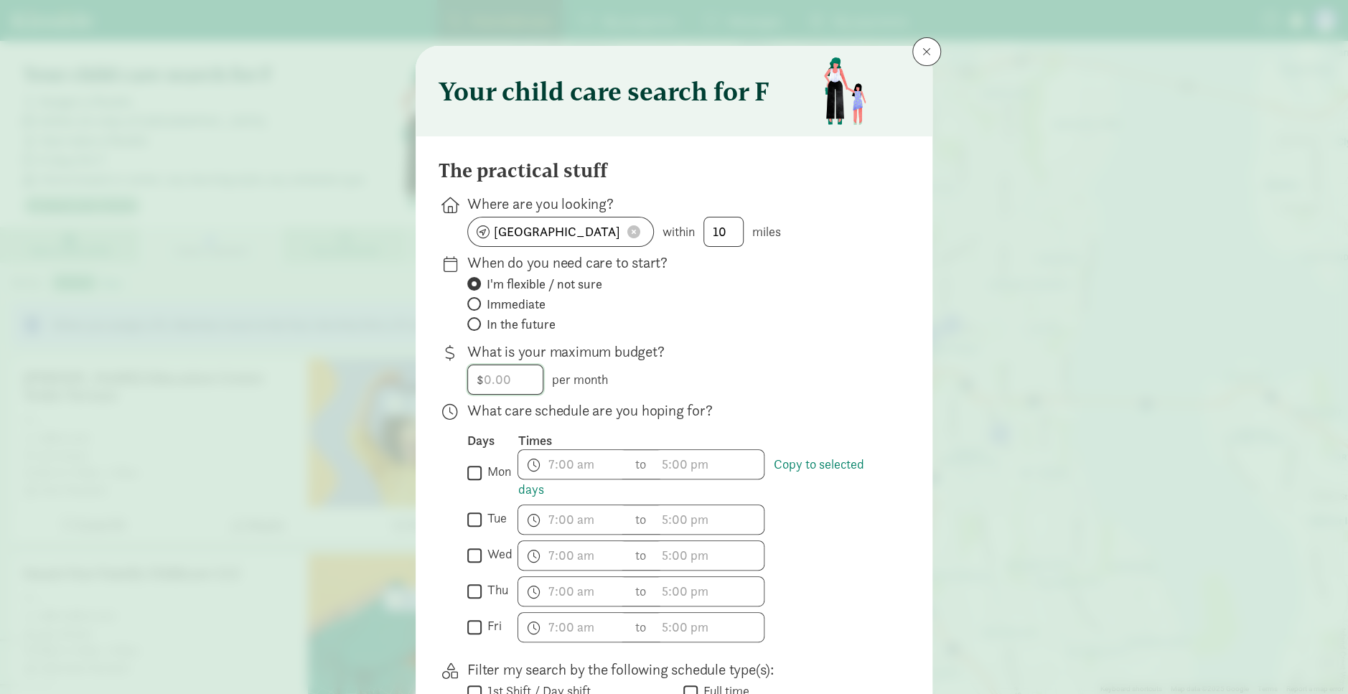
click at [510, 256] on input "number" at bounding box center [505, 379] width 75 height 29
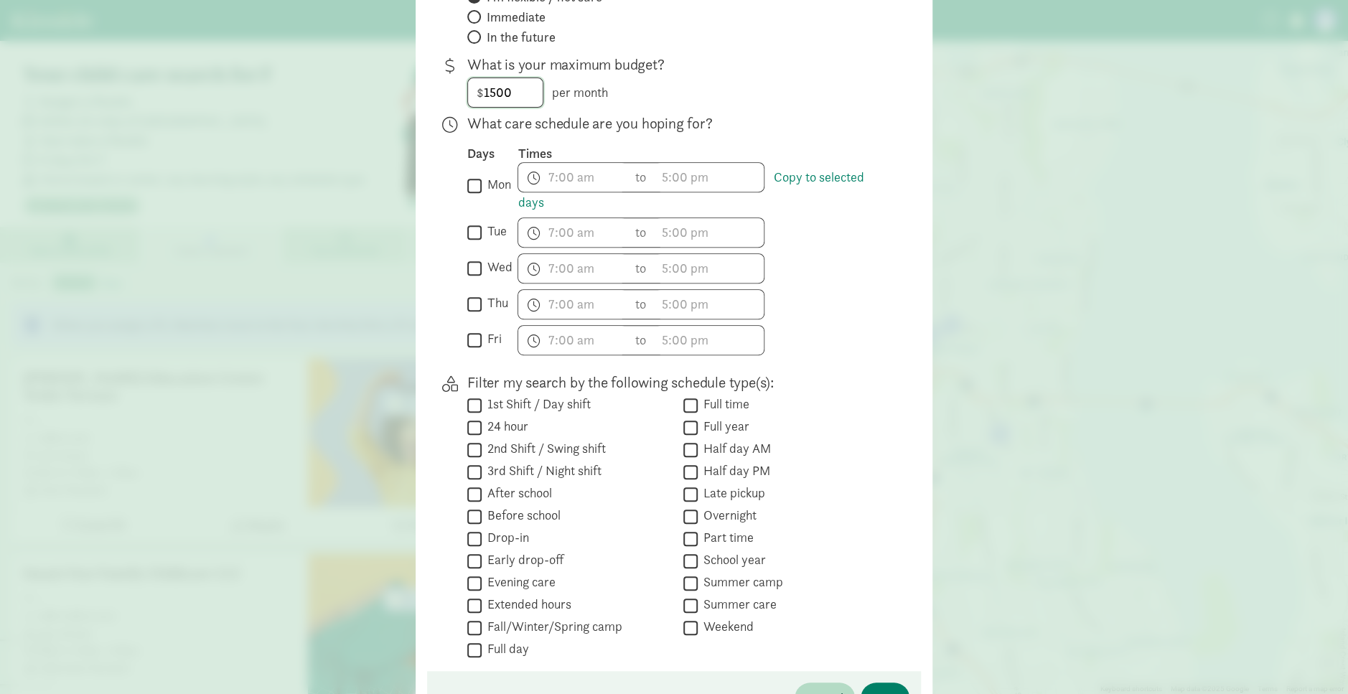
type input "1500"
click at [474, 197] on div " mon Copy to selected days" at bounding box center [492, 187] width 50 height 22
click at [469, 183] on input "mon" at bounding box center [474, 185] width 14 height 19
checkbox input "true"
click at [560, 171] on span "h 12 1 2 3 4 5 6 7 8 9 10 11 mm 00 15 30 45 a am pm" at bounding box center [572, 177] width 109 height 29
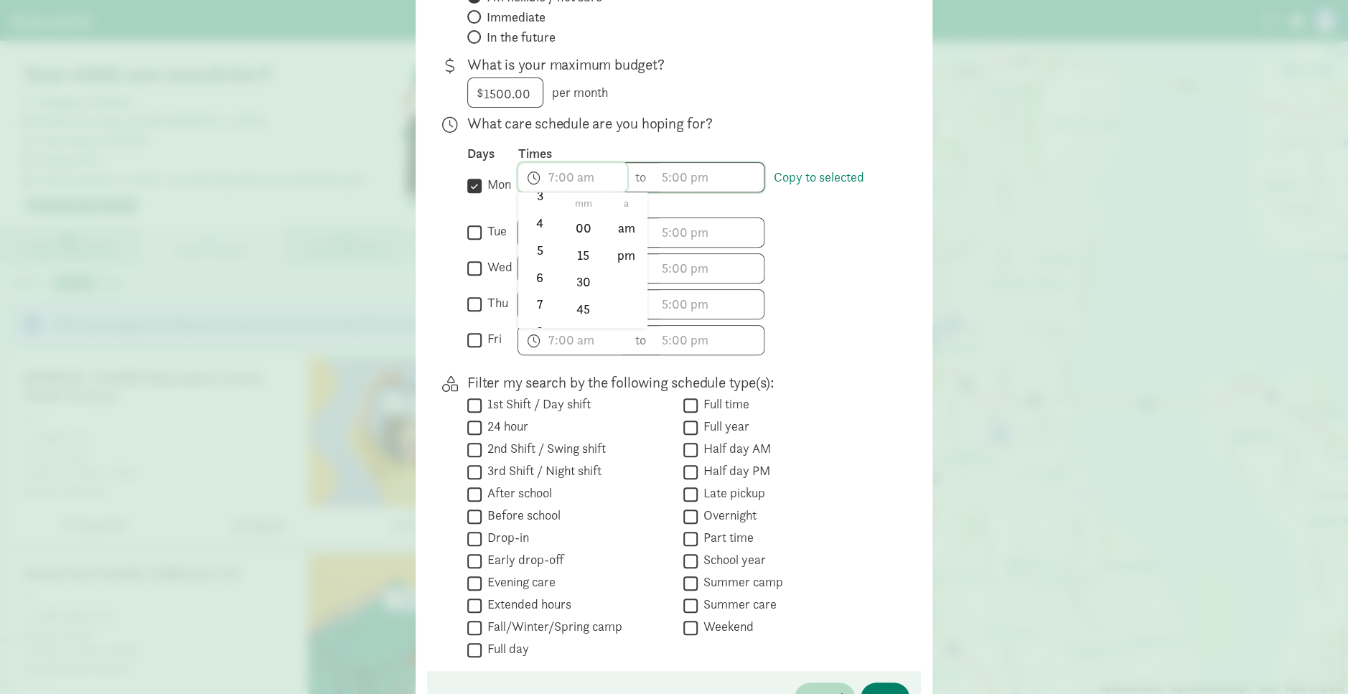
scroll to position [212, 0]
click at [530, 212] on li "7" at bounding box center [539, 205] width 42 height 27
click at [574, 256] on li "45" at bounding box center [583, 309] width 42 height 27
click at [574, 223] on li "am" at bounding box center [626, 227] width 42 height 27
type input "7:45 am"
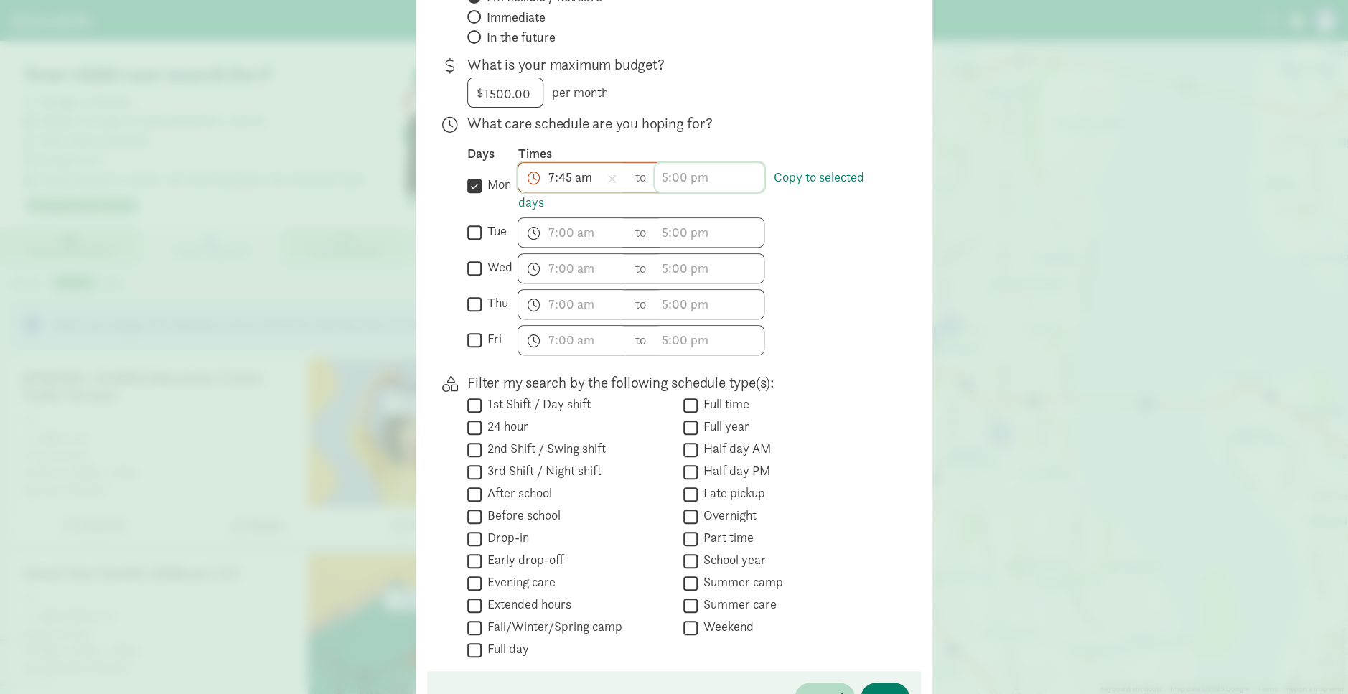
click at [574, 180] on span "h 12 1 2 3 4 5 6 7 8 9 10 11 mm 00 15 30 45 a am pm" at bounding box center [709, 177] width 109 height 29
click at [574, 222] on li "5" at bounding box center [676, 219] width 42 height 27
click at [574, 256] on li "30" at bounding box center [720, 282] width 42 height 27
click at [574, 253] on li "pm" at bounding box center [763, 254] width 42 height 27
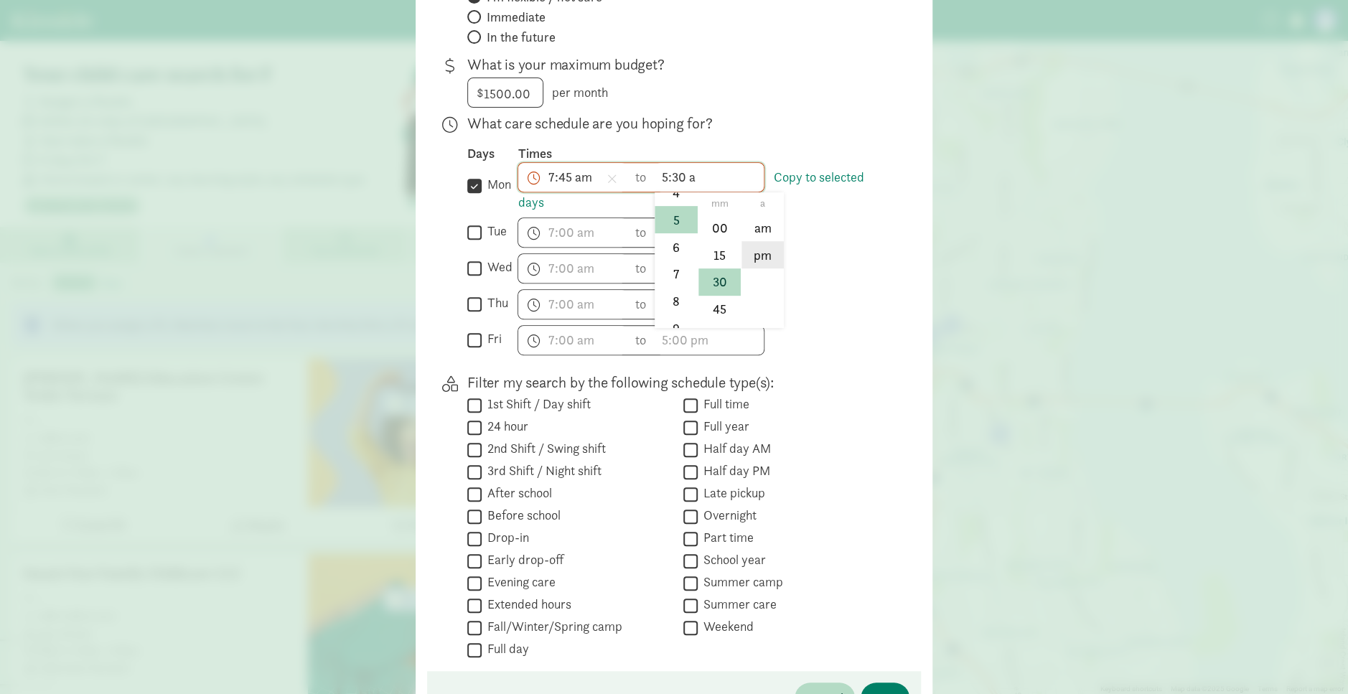
type input "5:30 pm"
click at [475, 186] on input "mon" at bounding box center [474, 185] width 14 height 19
checkbox input "false"
click at [467, 228] on input "tue" at bounding box center [474, 232] width 14 height 19
checkbox input "true"
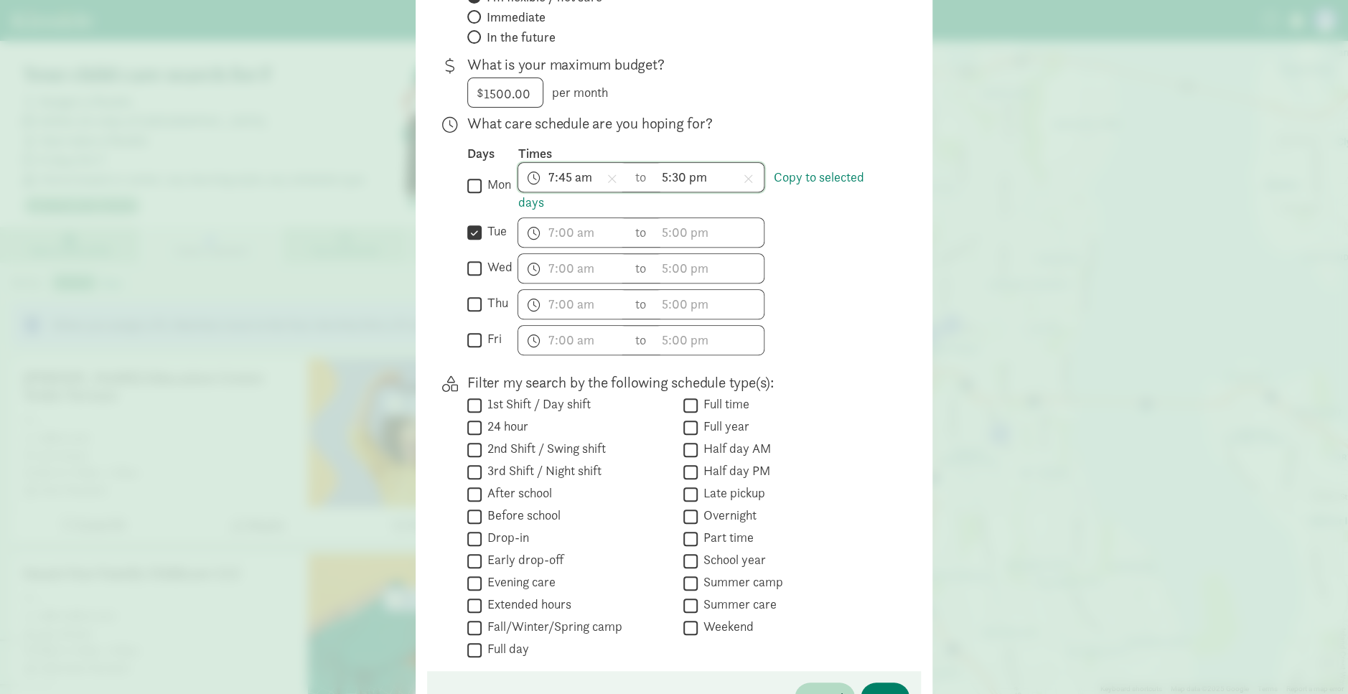
click at [549, 180] on span "7:45 am h 12 1 2 3 4 5 6 7 8 9 10 11 mm 00 15 30 45 a am pm" at bounding box center [572, 177] width 109 height 29
click at [574, 174] on div at bounding box center [674, 60] width 1348 height 694
click at [560, 238] on span "h 12 1 2 3 4 5 6 7 8 9 10 11 mm 00 15 30 45 a am pm" at bounding box center [572, 232] width 109 height 29
click at [536, 256] on li "7" at bounding box center [539, 329] width 42 height 27
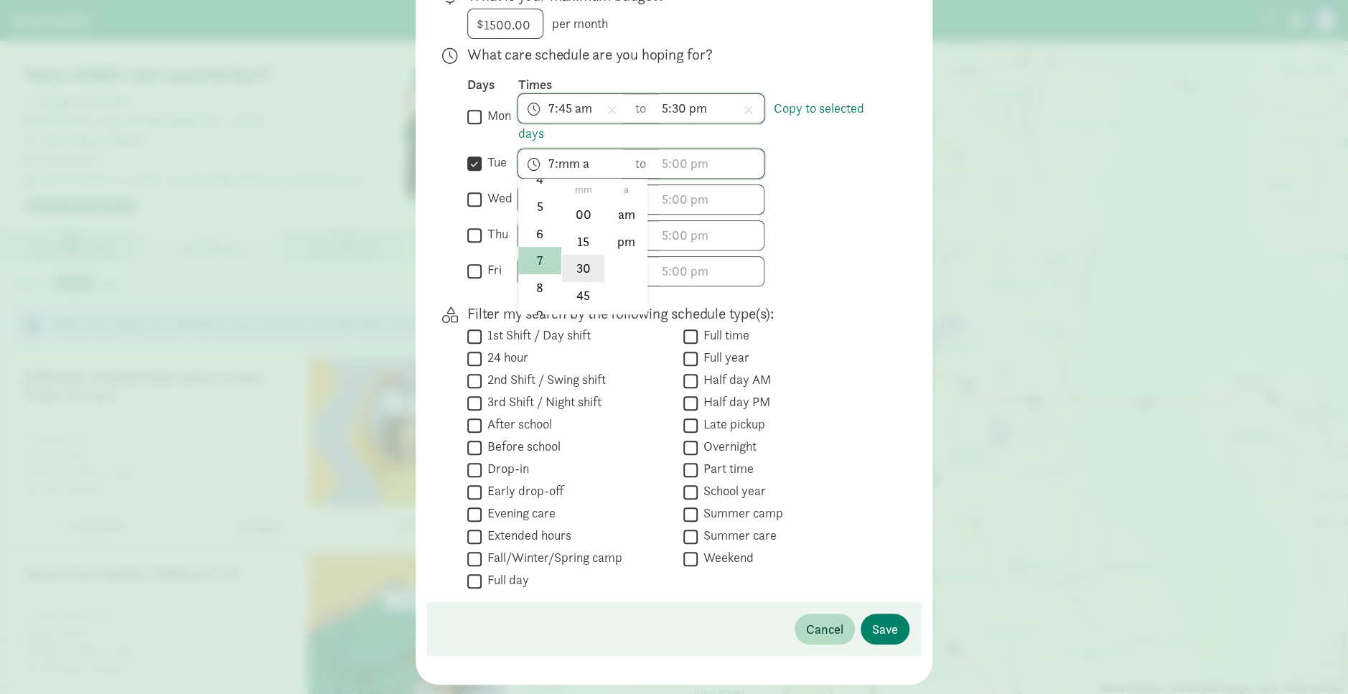
scroll to position [359, 0]
click at [574, 256] on li "45" at bounding box center [583, 292] width 42 height 27
click at [574, 217] on li "am" at bounding box center [626, 210] width 42 height 27
type input "7:45 am"
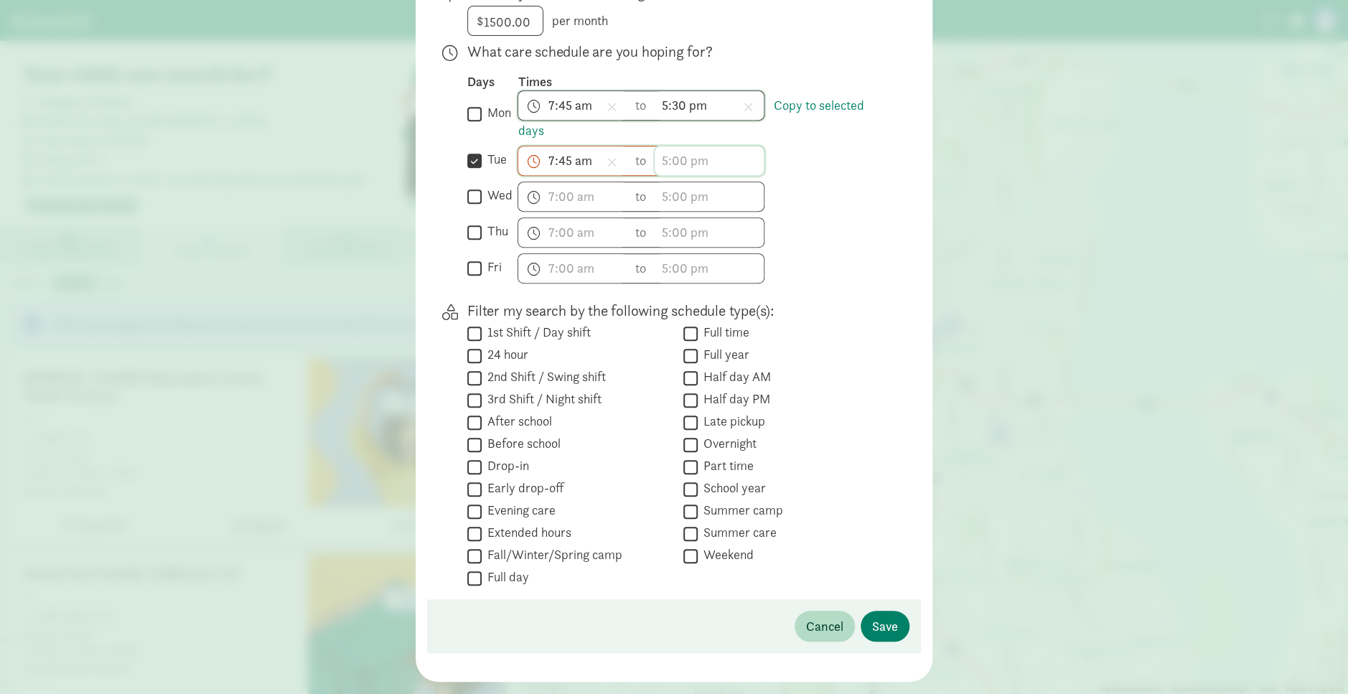
click at [574, 160] on span "h 12 1 2 3 4 5 6 7 8 9 10 11 mm 00 15 30 45 a am pm" at bounding box center [709, 160] width 109 height 29
click at [574, 256] on li "5" at bounding box center [676, 274] width 42 height 27
click at [574, 253] on li "30" at bounding box center [720, 265] width 42 height 27
click at [574, 237] on li "pm" at bounding box center [763, 238] width 42 height 27
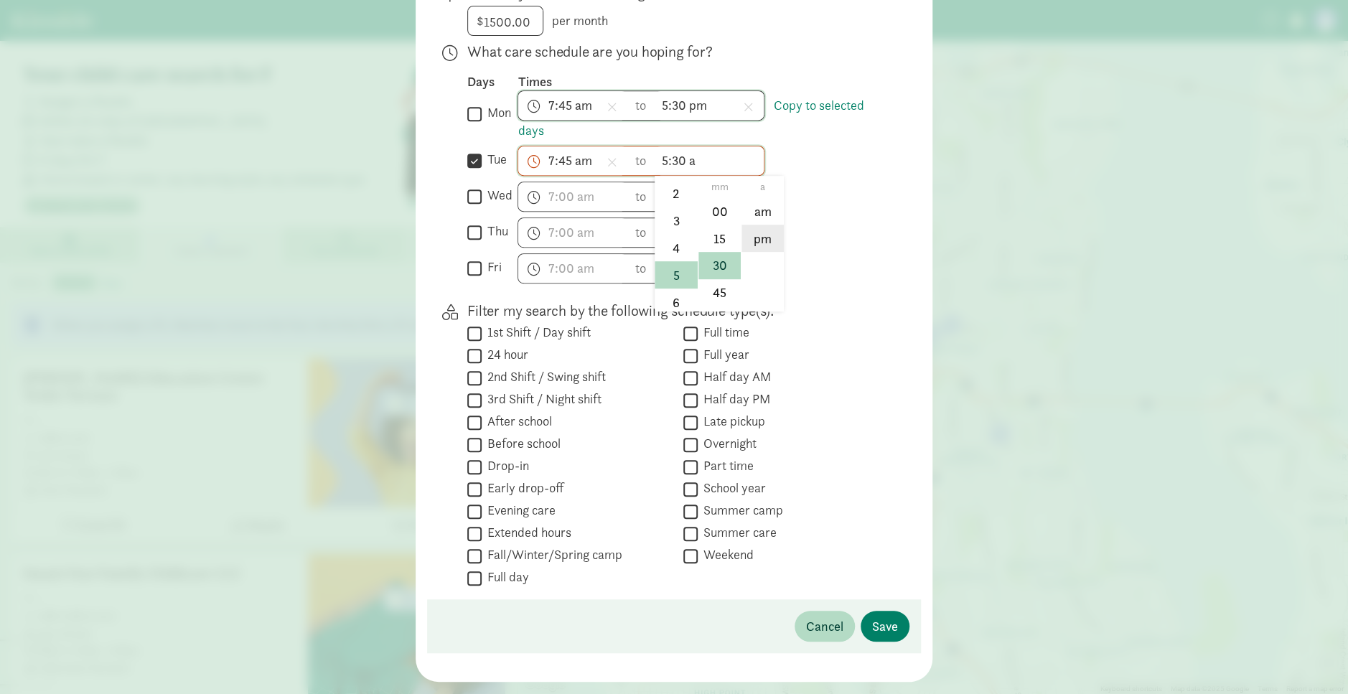
type input "5:30 pm"
click at [482, 228] on label "thu" at bounding box center [495, 231] width 27 height 17
click at [477, 228] on input "thu" at bounding box center [474, 232] width 14 height 19
checkbox input "true"
click at [574, 241] on span "h 12 1 2 3 4 5 6 7 8 9 10 11 mm 00 15 30 45 a am pm" at bounding box center [572, 232] width 109 height 29
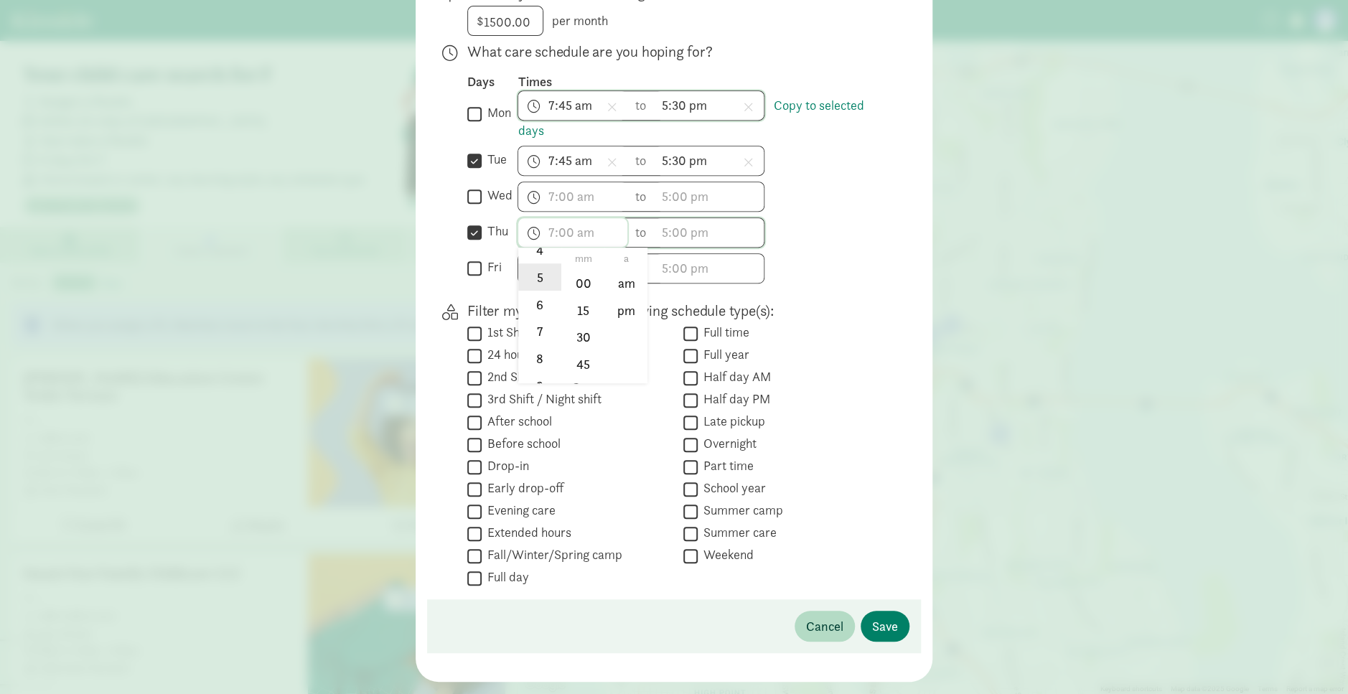
scroll to position [144, 0]
click at [528, 256] on li "7" at bounding box center [539, 329] width 42 height 27
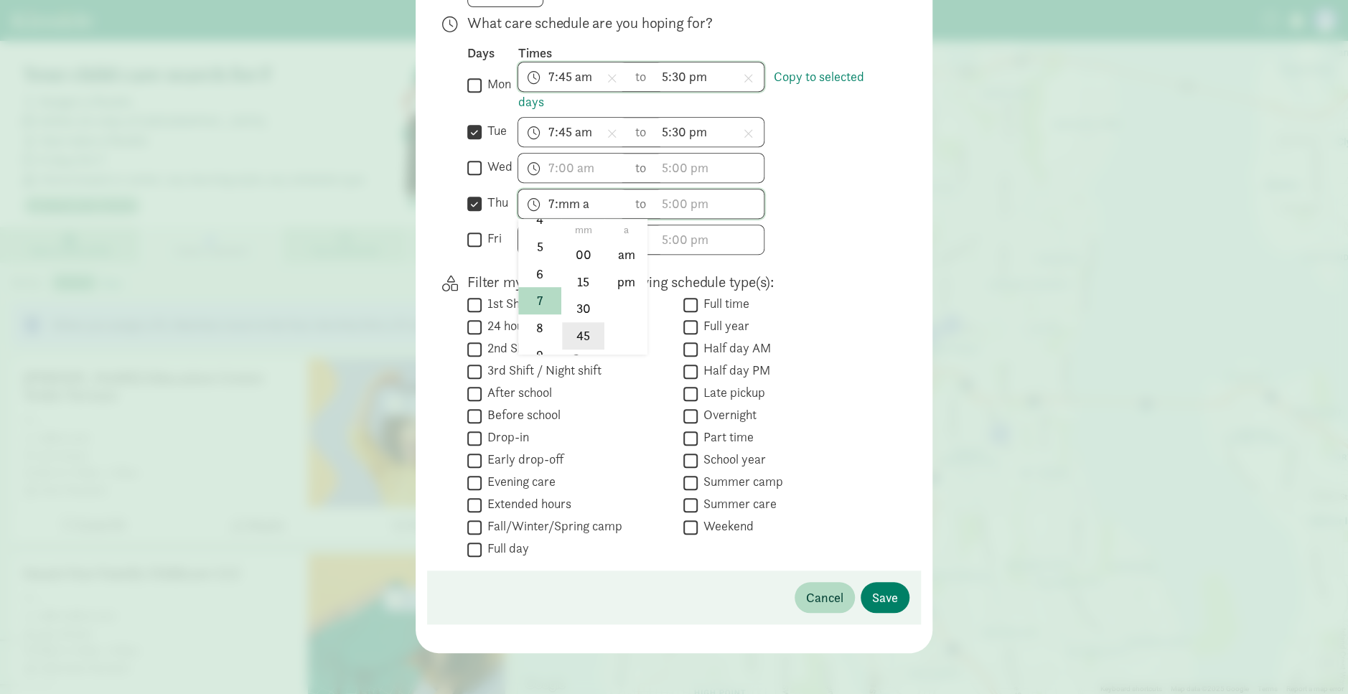
scroll to position [391, 0]
click at [574, 256] on li "45" at bounding box center [583, 333] width 42 height 27
click at [574, 251] on li "am" at bounding box center [626, 251] width 42 height 27
type input "7:45 am"
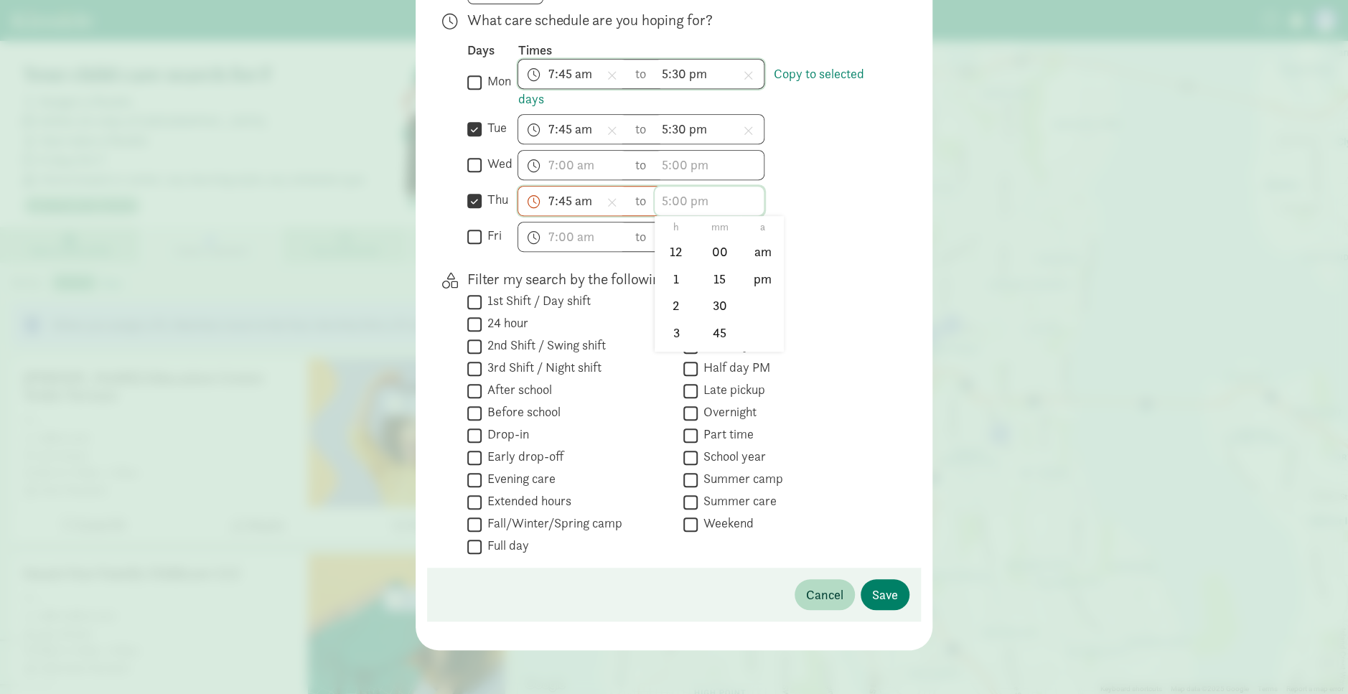
click at [574, 211] on span "h 12 1 2 3 4 5 6 7 8 9 10 11 mm 00 15 30 45 a am pm" at bounding box center [709, 201] width 109 height 29
click at [574, 256] on li "5" at bounding box center [676, 315] width 42 height 27
click at [574, 256] on li "30" at bounding box center [720, 305] width 42 height 27
click at [574, 256] on li "pm" at bounding box center [763, 278] width 42 height 27
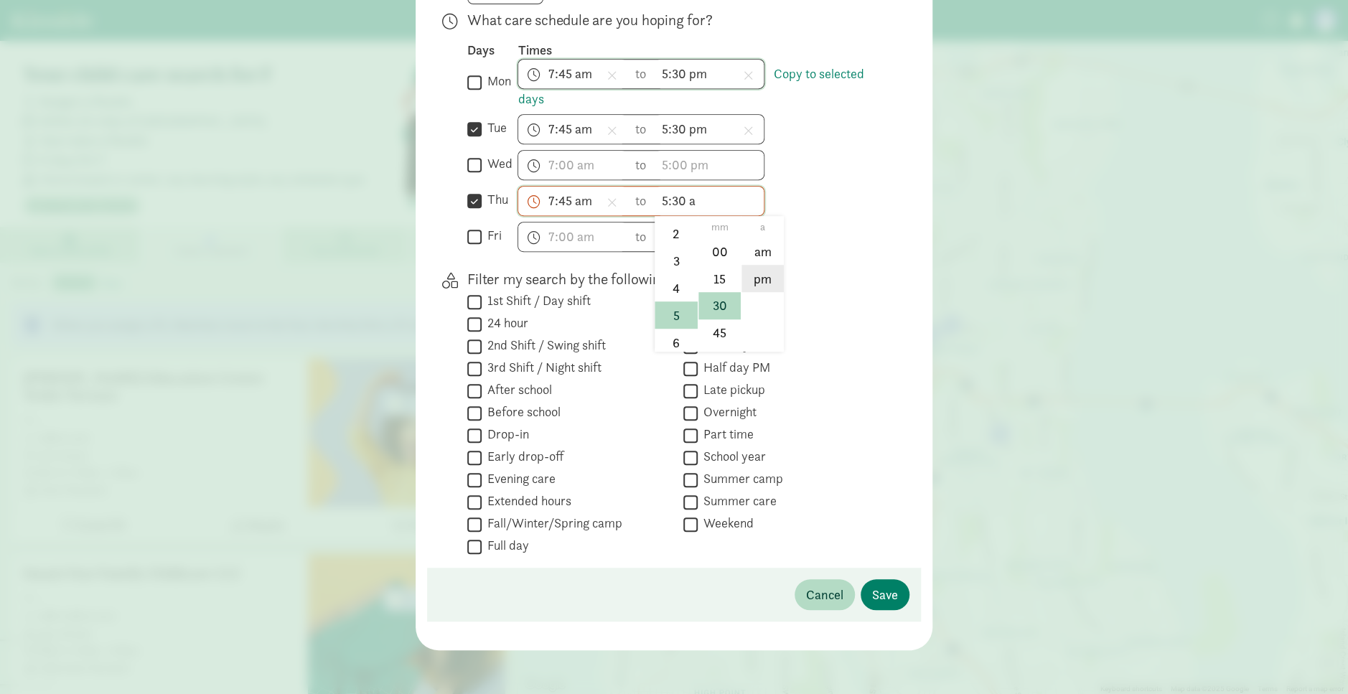
type input "5:30 pm"
click at [470, 256] on input "Drop-in" at bounding box center [474, 435] width 14 height 19
checkbox input "true"
click at [574, 256] on input "Half day AM" at bounding box center [691, 346] width 14 height 19
checkbox input "true"
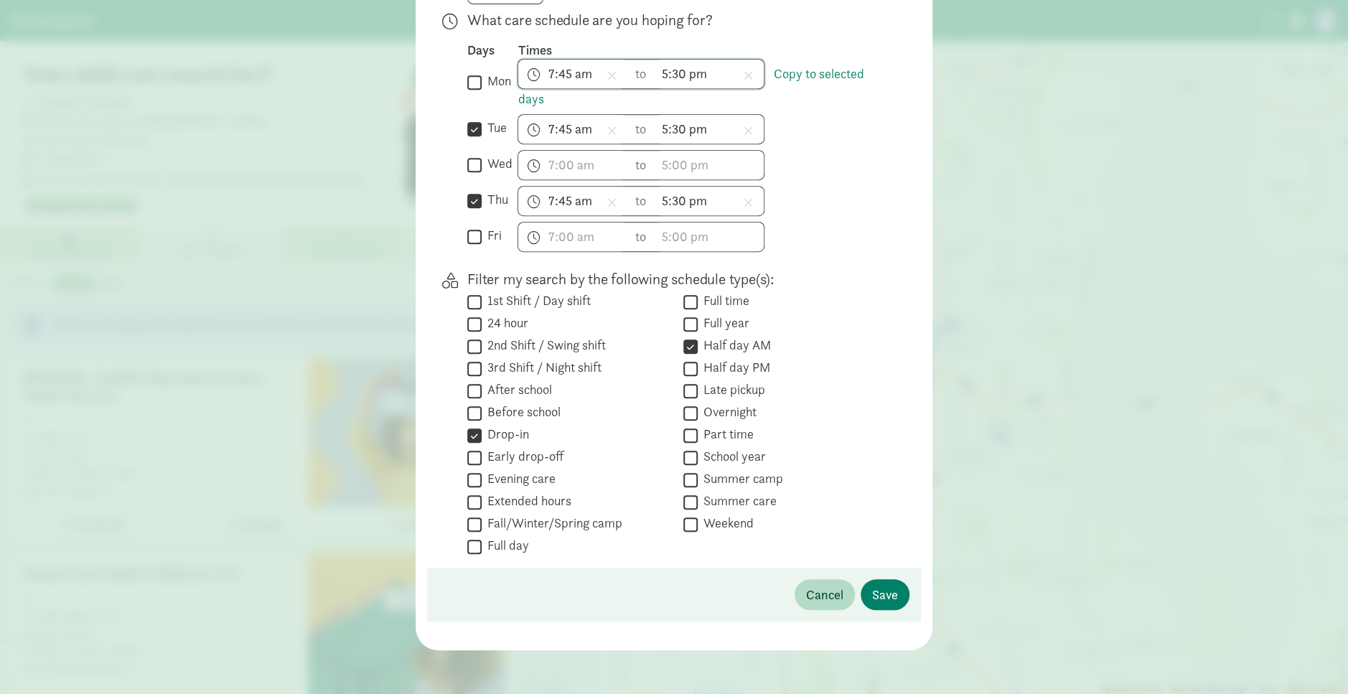
click at [574, 256] on input "Half day PM" at bounding box center [691, 368] width 14 height 19
checkbox input "true"
click at [574, 256] on input "Part time" at bounding box center [691, 435] width 14 height 19
checkbox input "true"
click at [574, 256] on button "Save" at bounding box center [885, 594] width 49 height 31
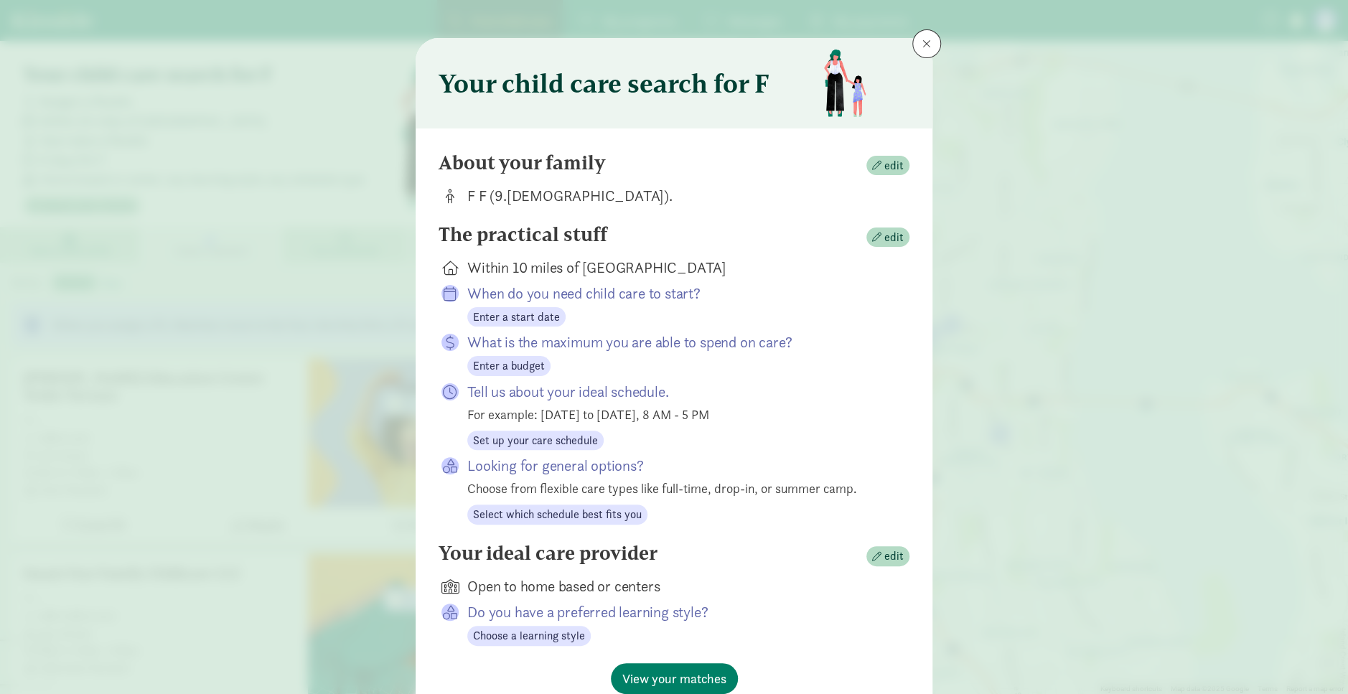
scroll to position [0, 0]
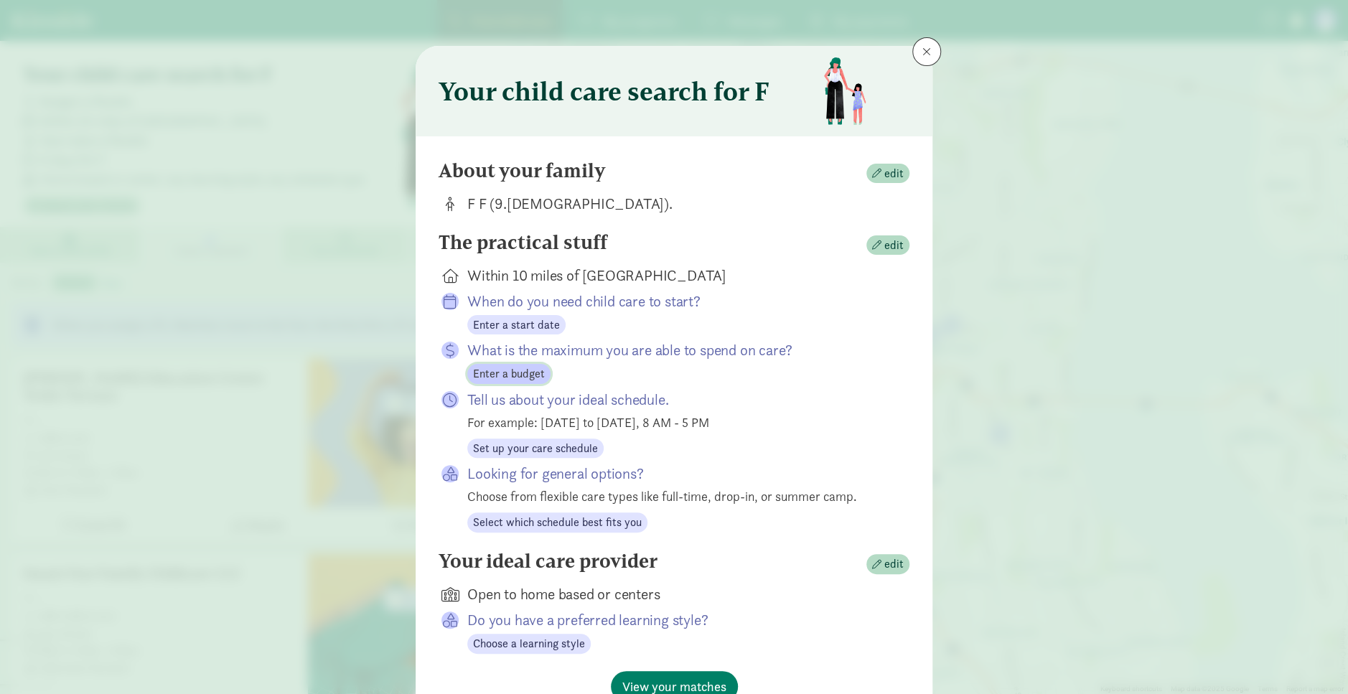
click at [526, 256] on span "Enter a budget" at bounding box center [509, 373] width 72 height 17
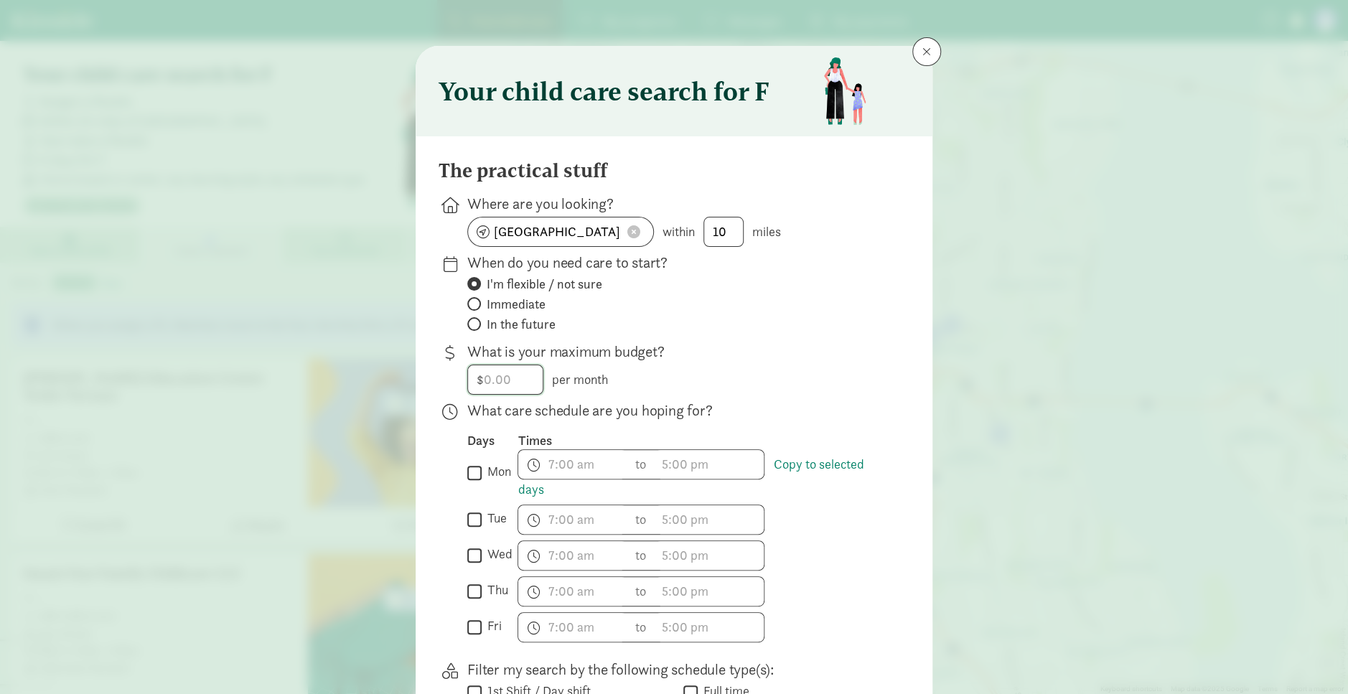
click at [520, 256] on input "number" at bounding box center [505, 379] width 75 height 29
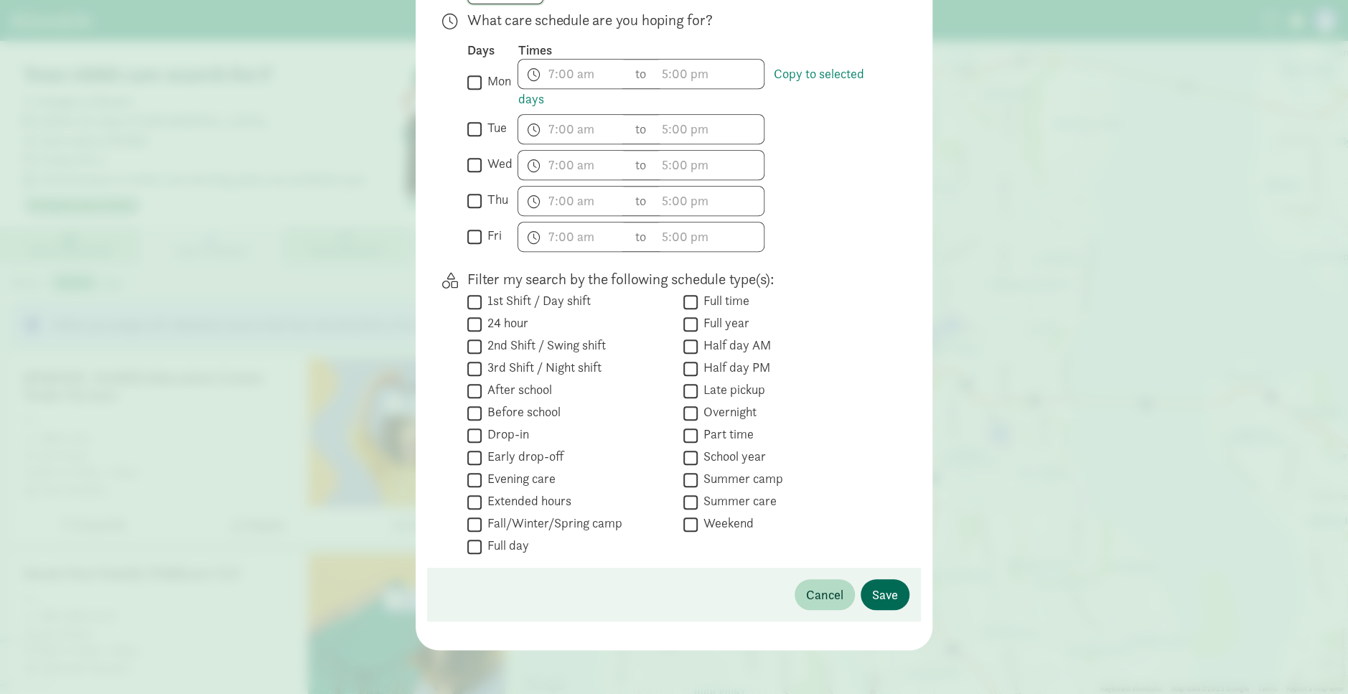
type input "1500"
click at [574, 256] on span "Save" at bounding box center [885, 594] width 26 height 19
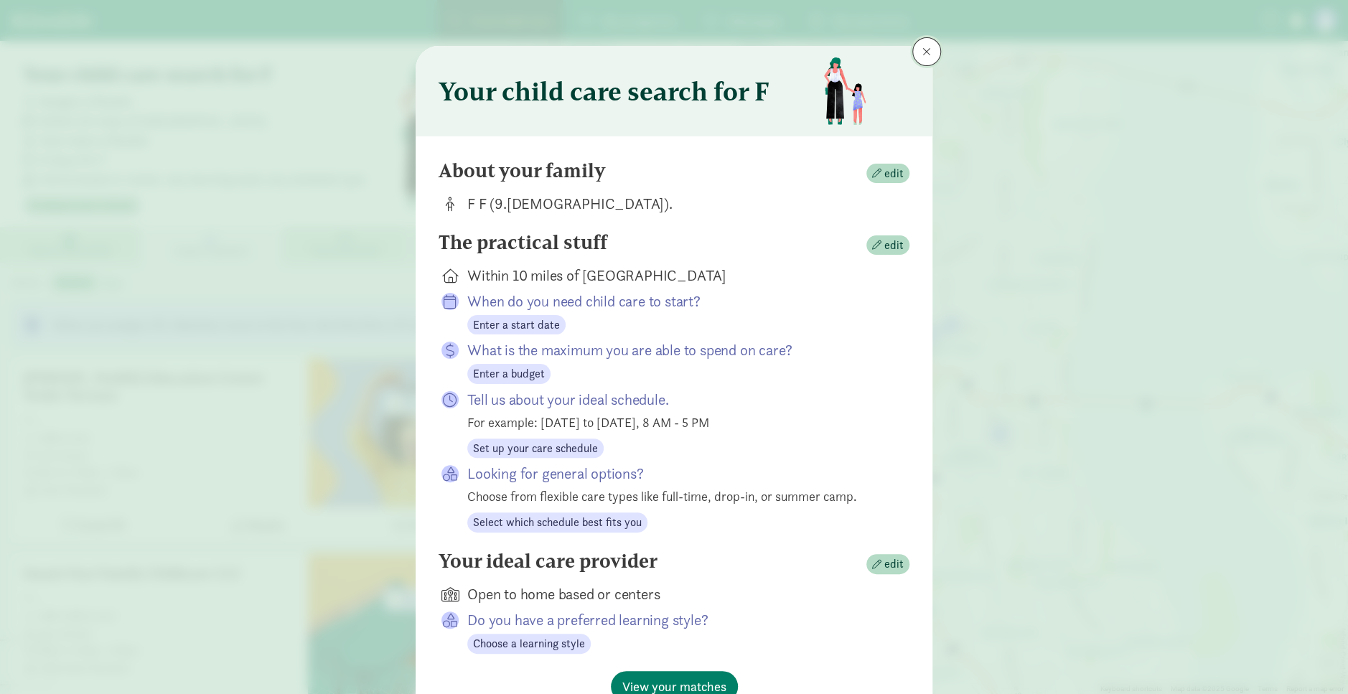
click at [574, 55] on span at bounding box center [927, 51] width 9 height 11
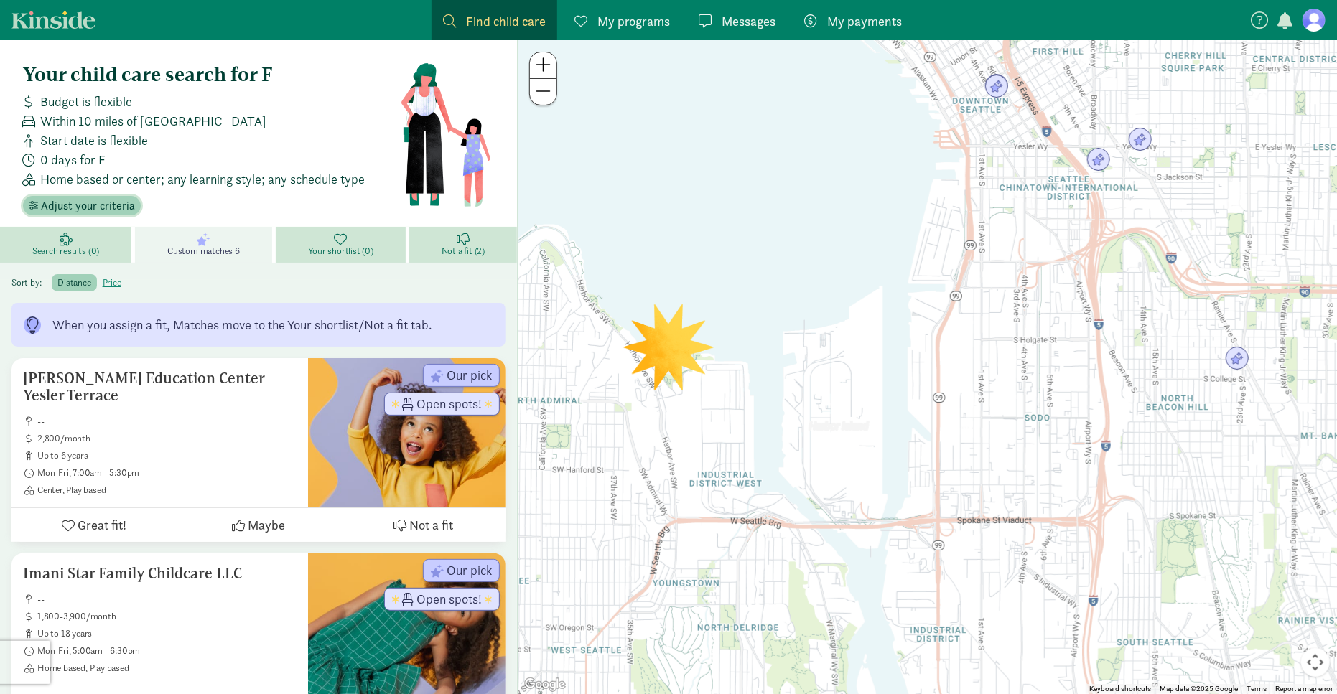
click at [108, 206] on span "Adjust your criteria" at bounding box center [88, 205] width 94 height 17
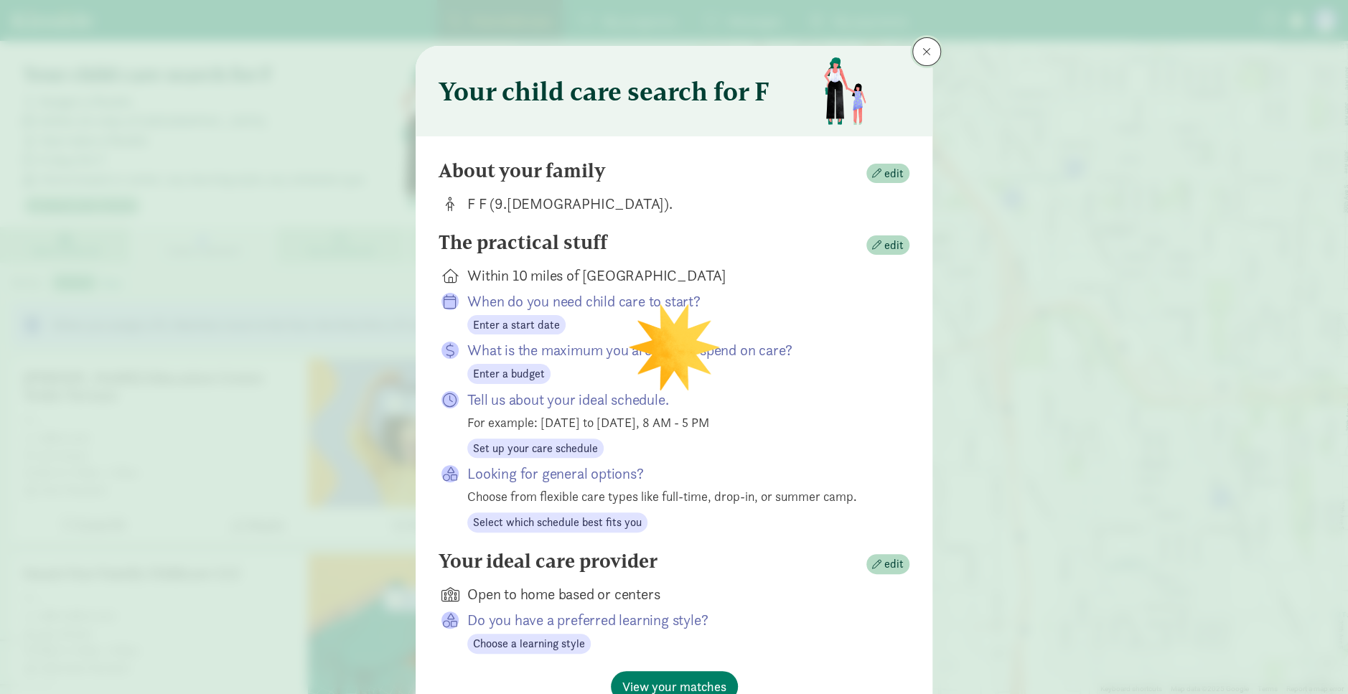
click at [917, 55] on button at bounding box center [927, 51] width 29 height 29
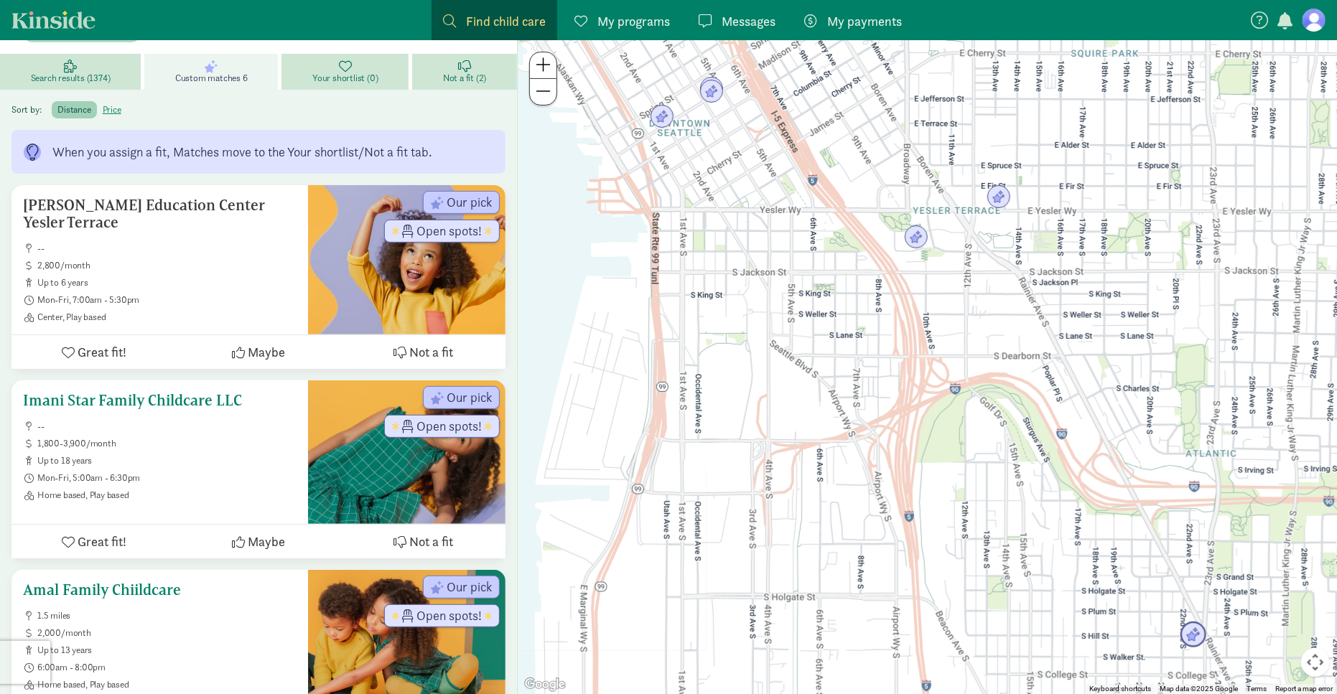
scroll to position [144, 0]
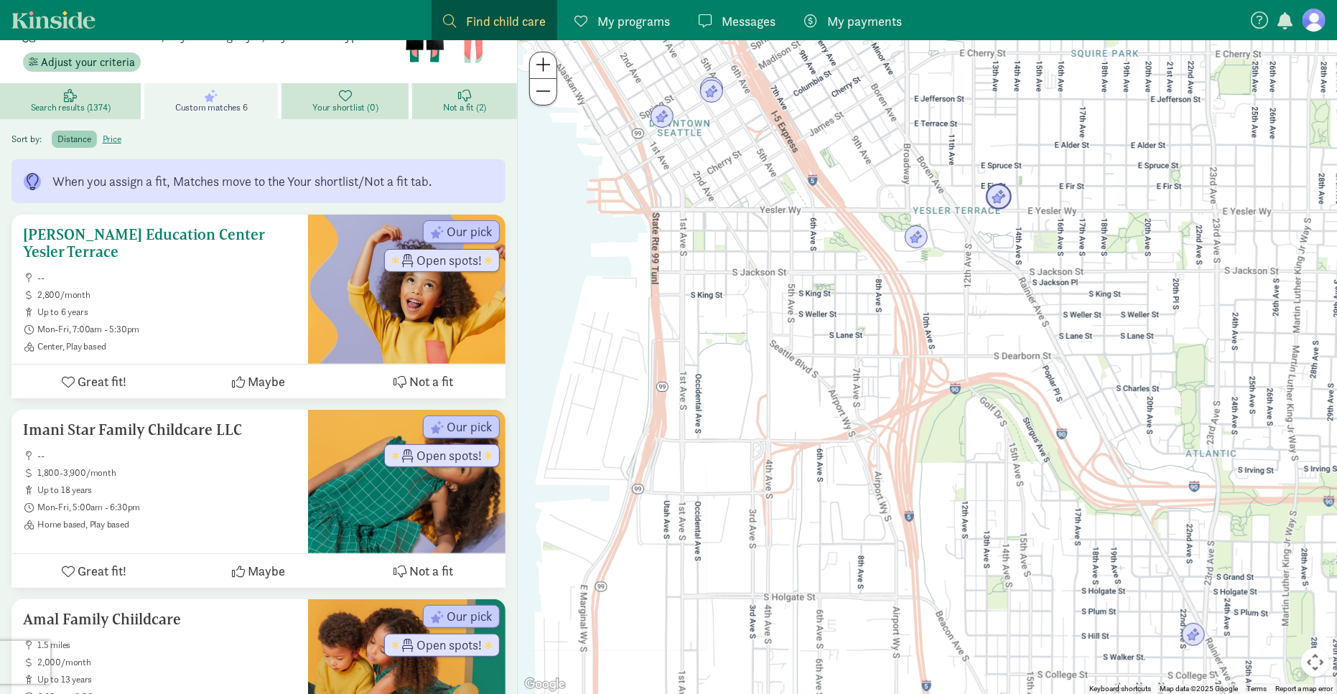
click at [441, 384] on span "Not a fit" at bounding box center [431, 381] width 44 height 19
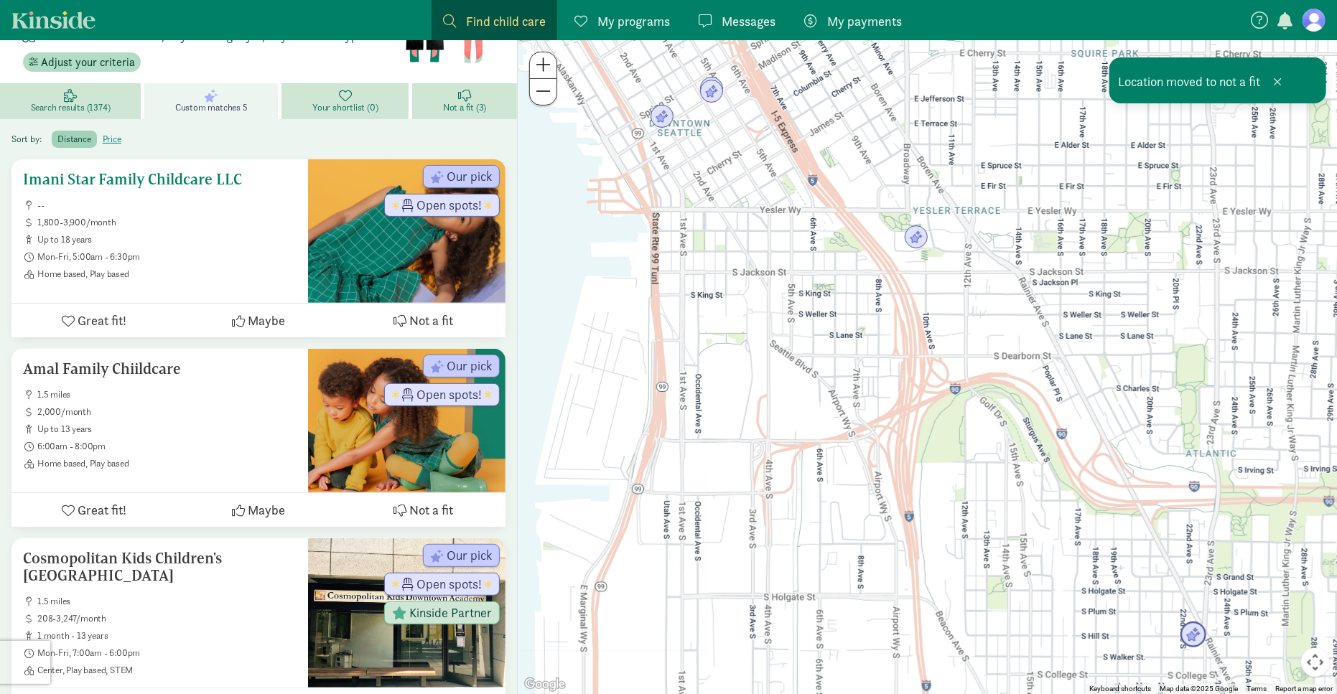
click at [422, 318] on span "Not a fit" at bounding box center [431, 320] width 44 height 19
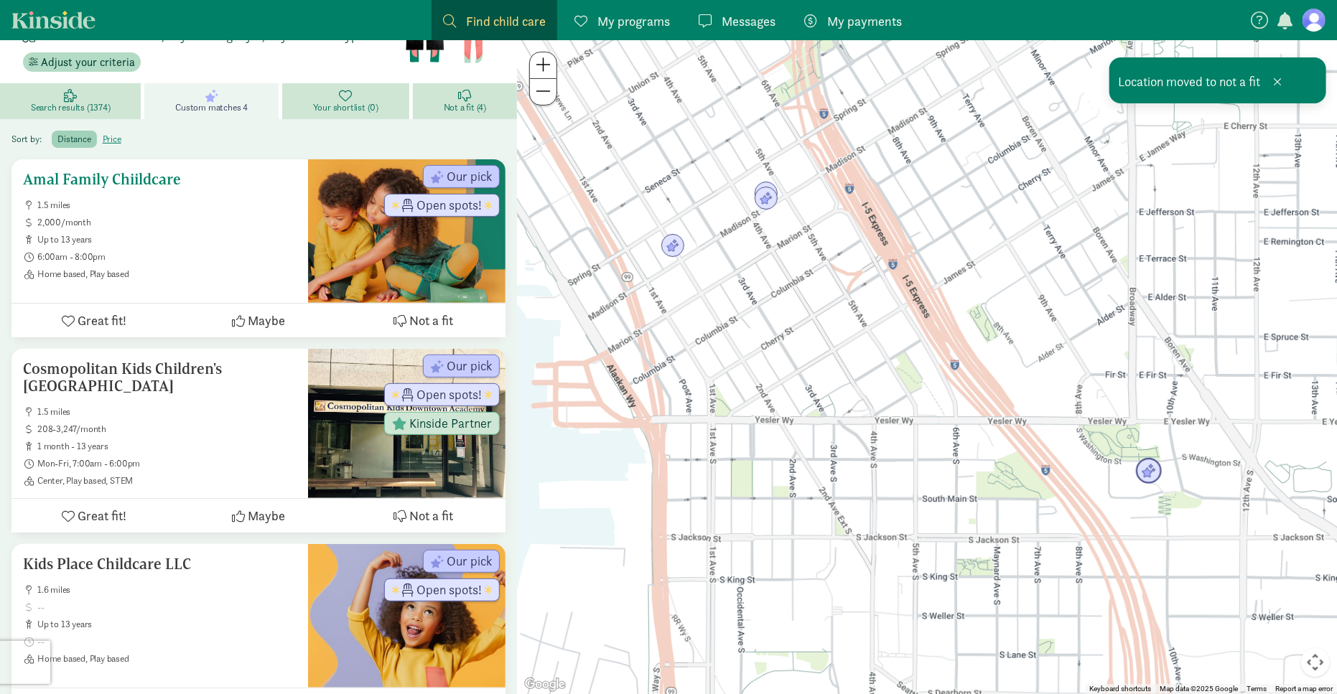
click at [422, 318] on span "Not a fit" at bounding box center [431, 320] width 44 height 19
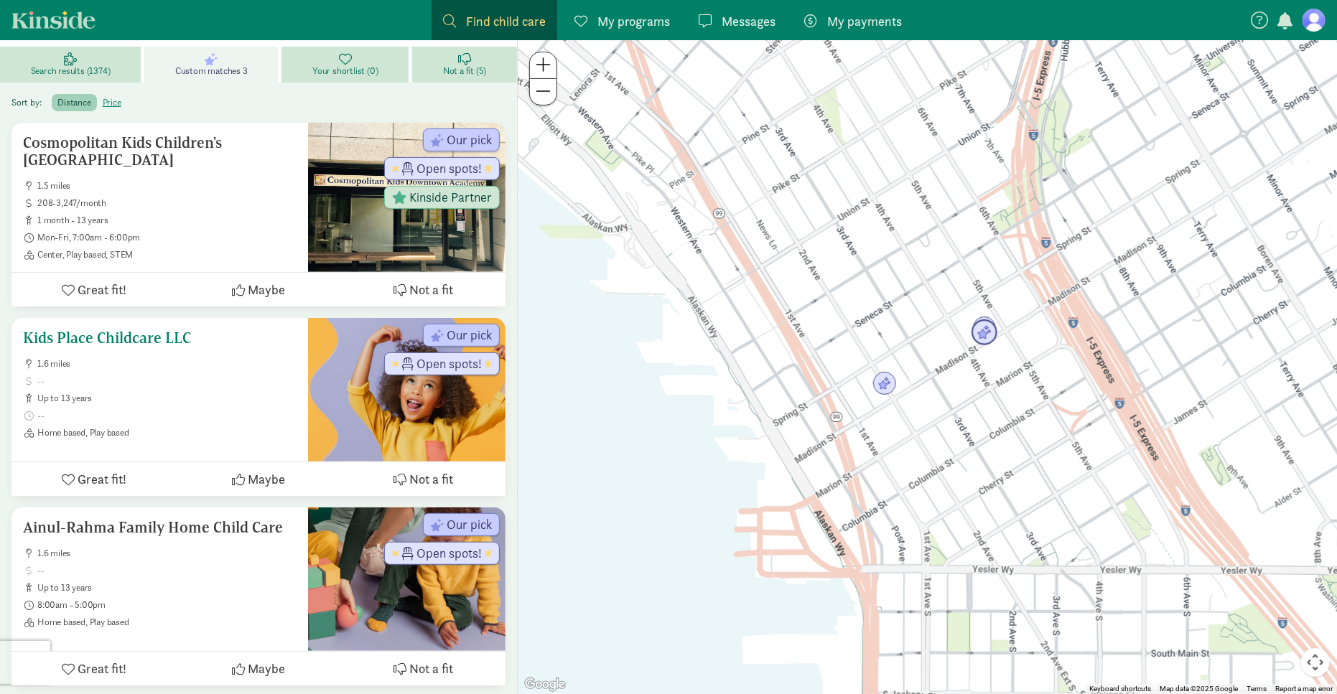
scroll to position [182, 0]
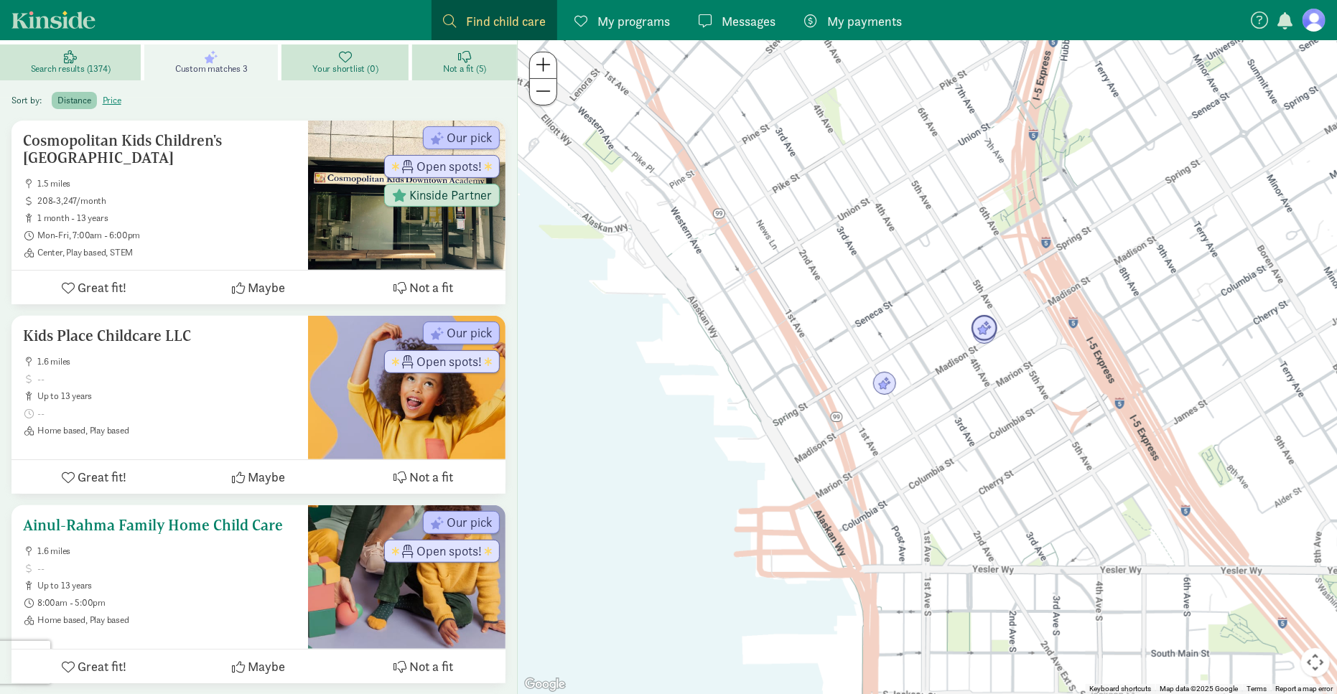
click at [432, 666] on span "Not a fit" at bounding box center [431, 666] width 44 height 19
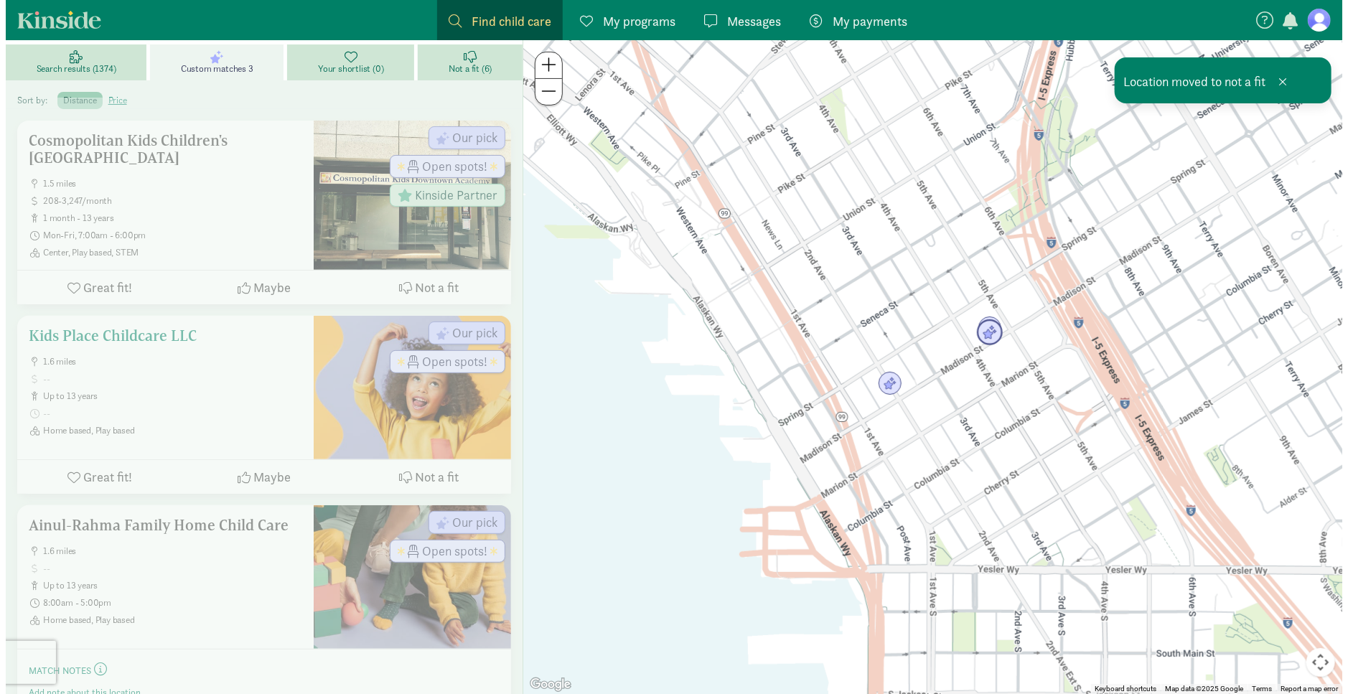
scroll to position [0, 0]
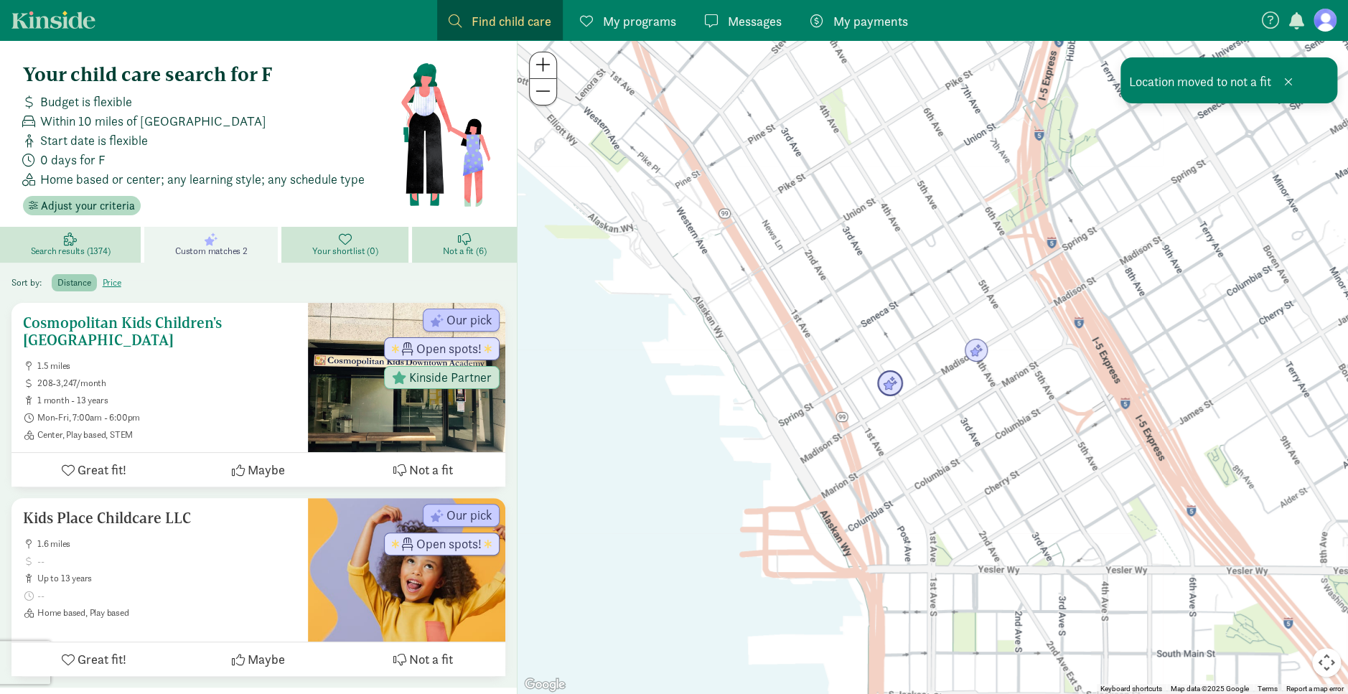
click at [148, 335] on h5 "Cosmopolitan Kids Children's [GEOGRAPHIC_DATA]" at bounding box center [160, 331] width 274 height 34
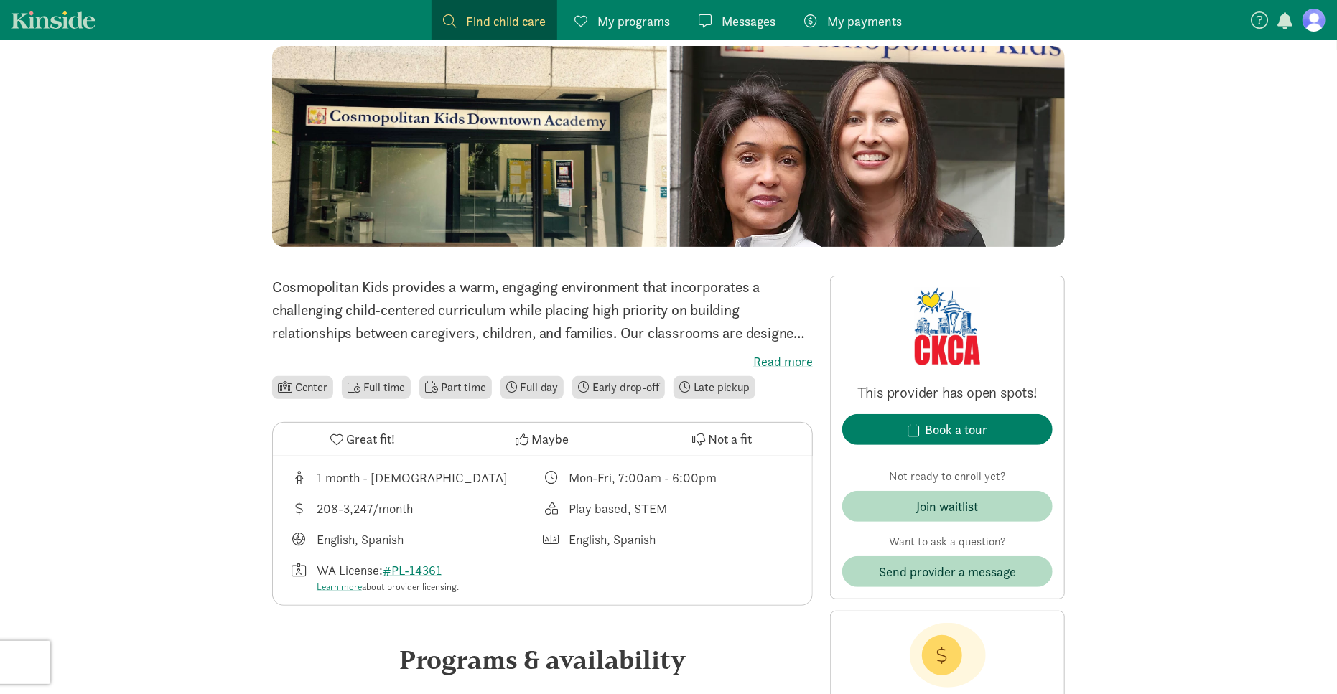
scroll to position [144, 0]
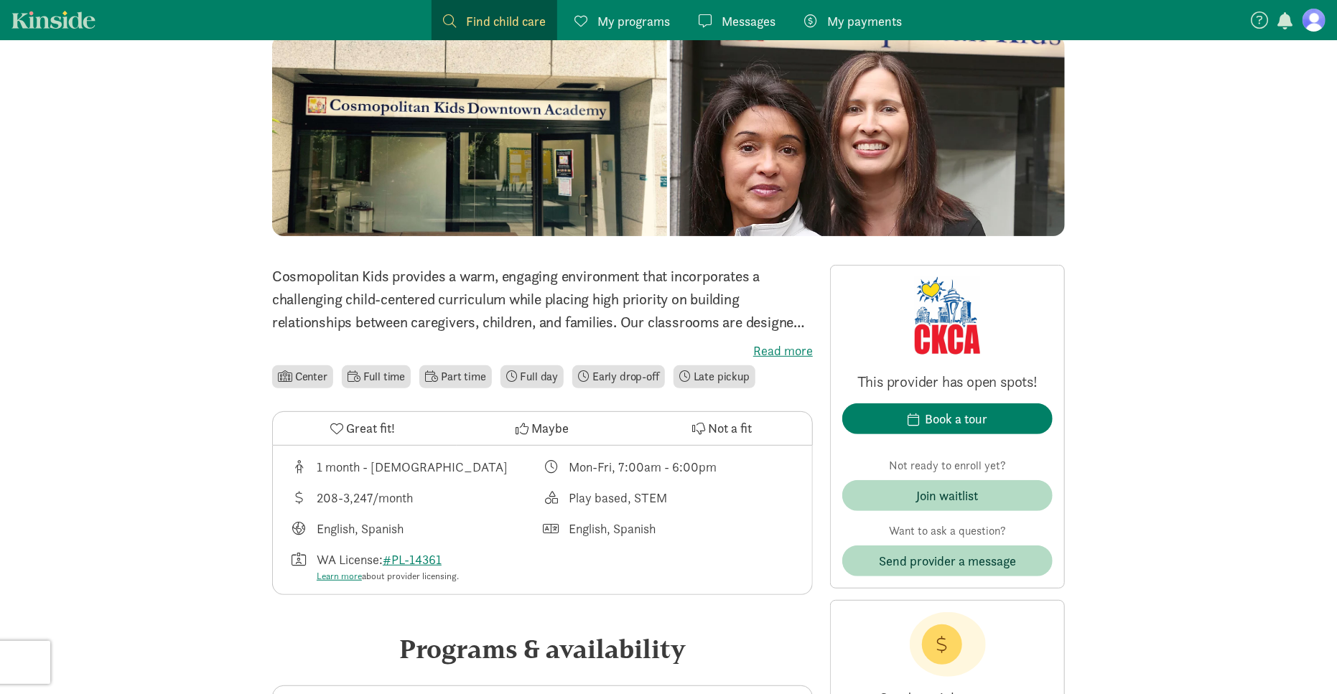
click at [801, 350] on label "Read more" at bounding box center [542, 351] width 541 height 17
click at [0, 0] on input "Read more" at bounding box center [0, 0] width 0 height 0
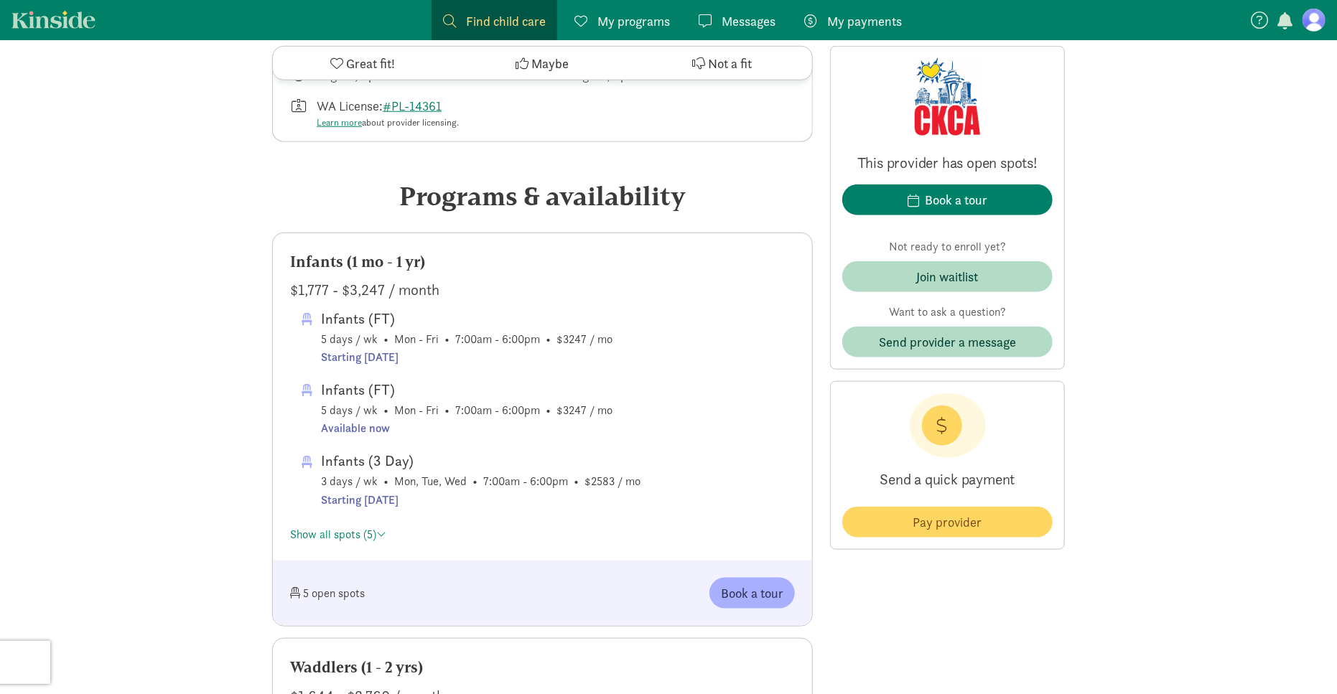
scroll to position [718, 0]
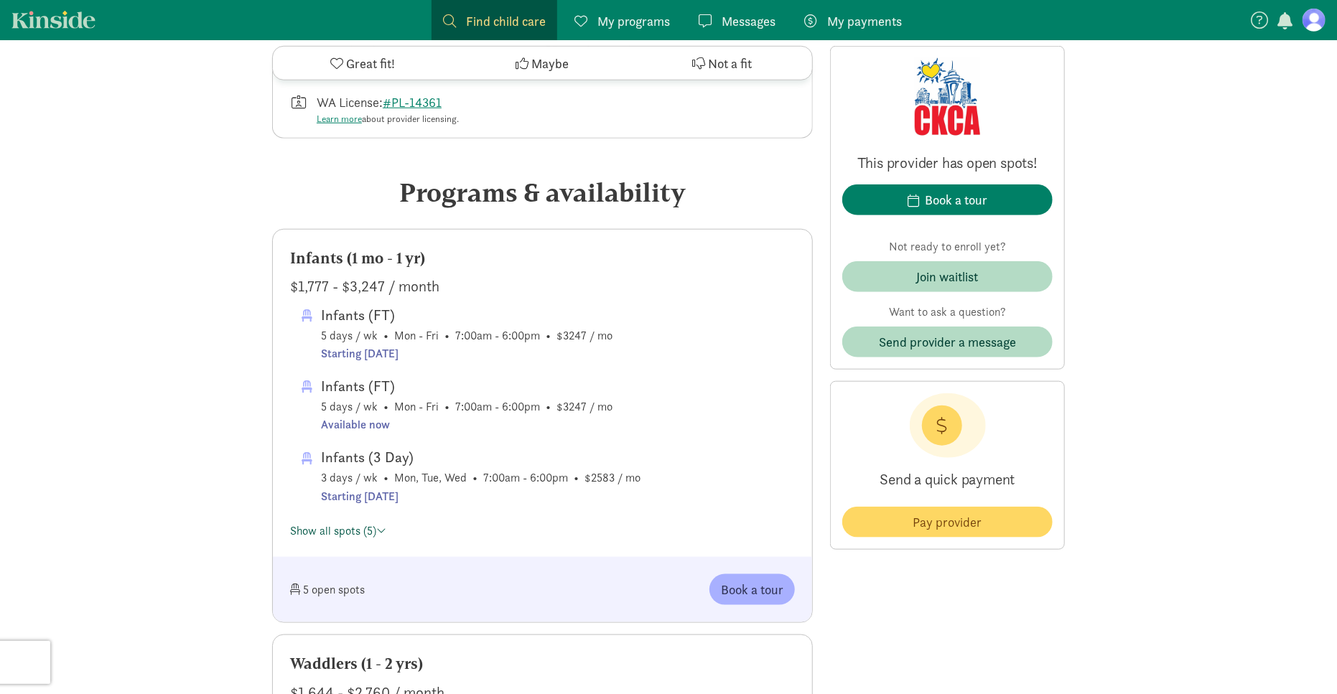
click at [368, 525] on link "Show all spots (5)" at bounding box center [338, 530] width 96 height 15
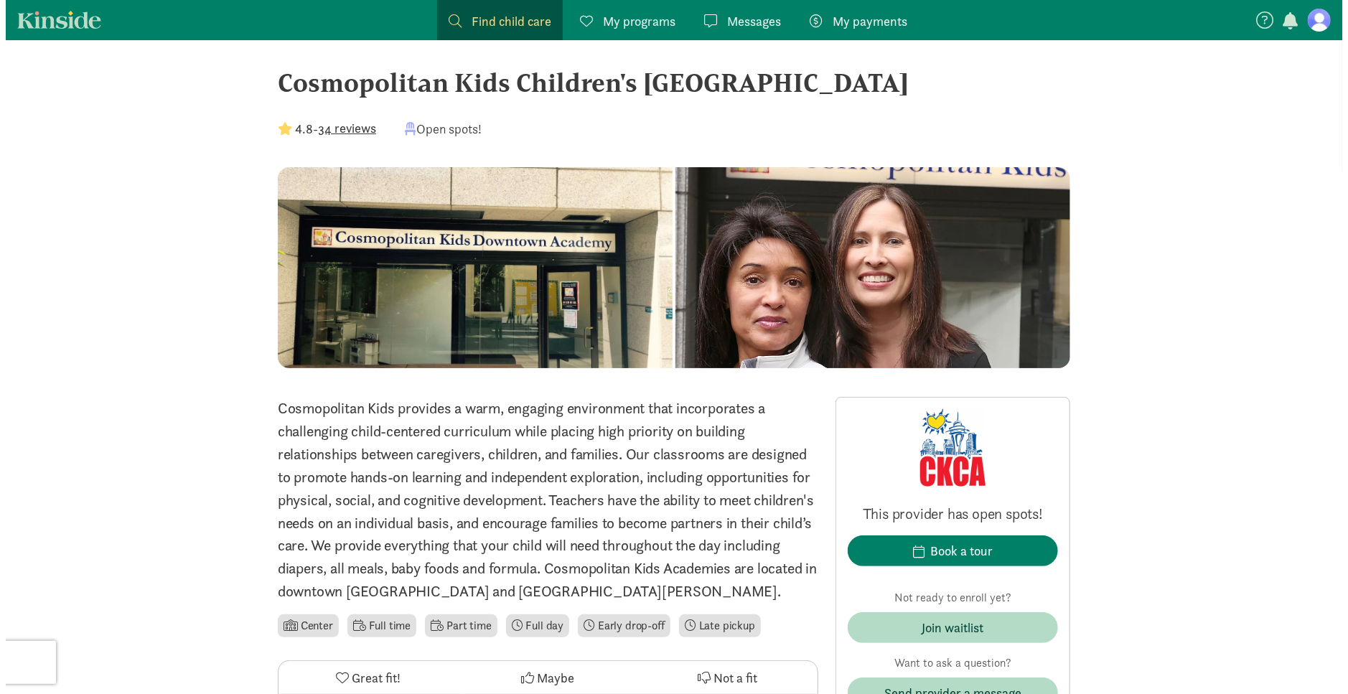
scroll to position [0, 0]
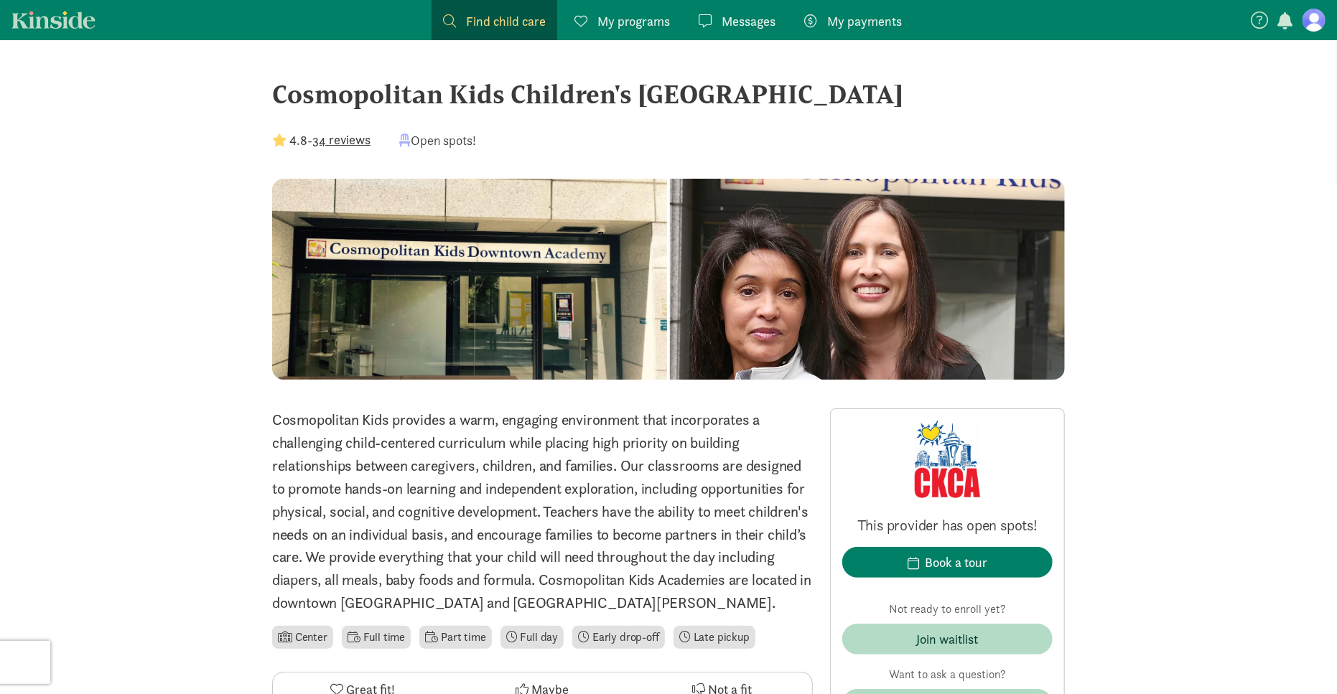
drag, startPoint x: 279, startPoint y: 93, endPoint x: 899, endPoint y: 85, distance: 620.4
click at [899, 85] on div "Cosmopolitan Kids Children's [GEOGRAPHIC_DATA]" at bounding box center [668, 94] width 793 height 39
copy div "Cosmopolitan Kids Children's [GEOGRAPHIC_DATA]"
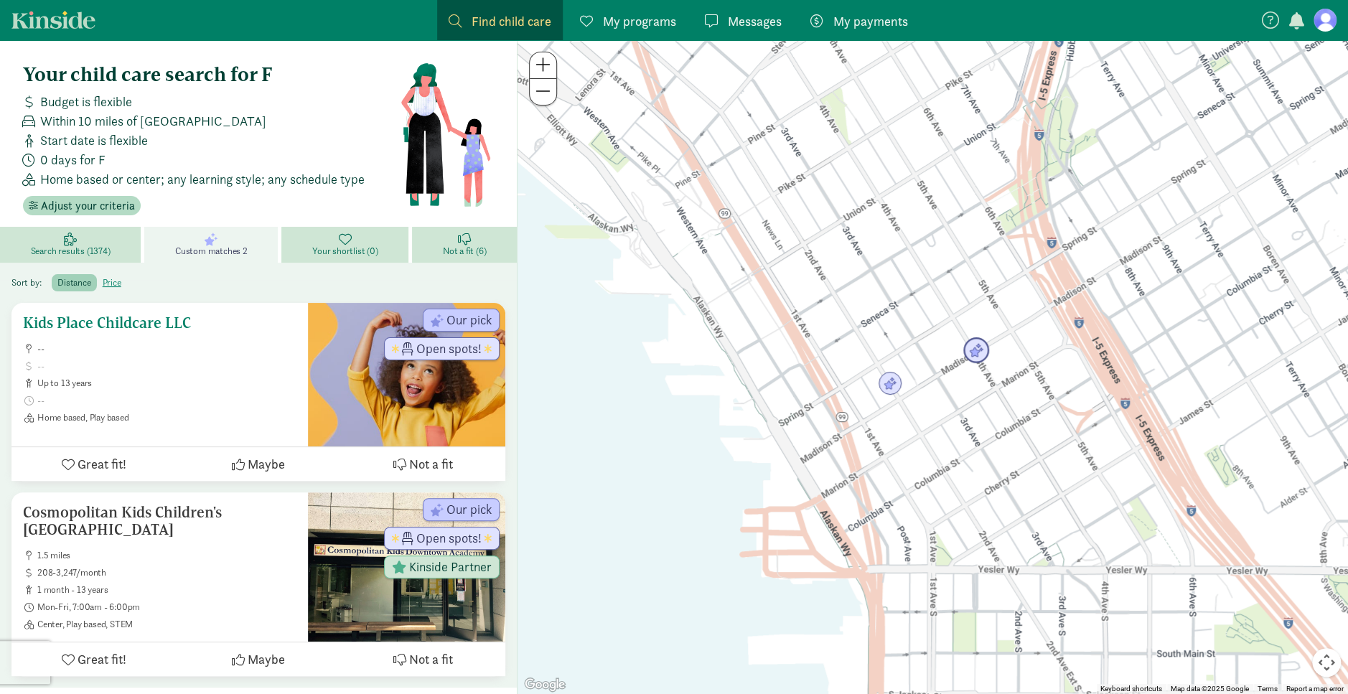
click at [164, 320] on h5 "Kids Place Childcare LLC" at bounding box center [160, 322] width 274 height 17
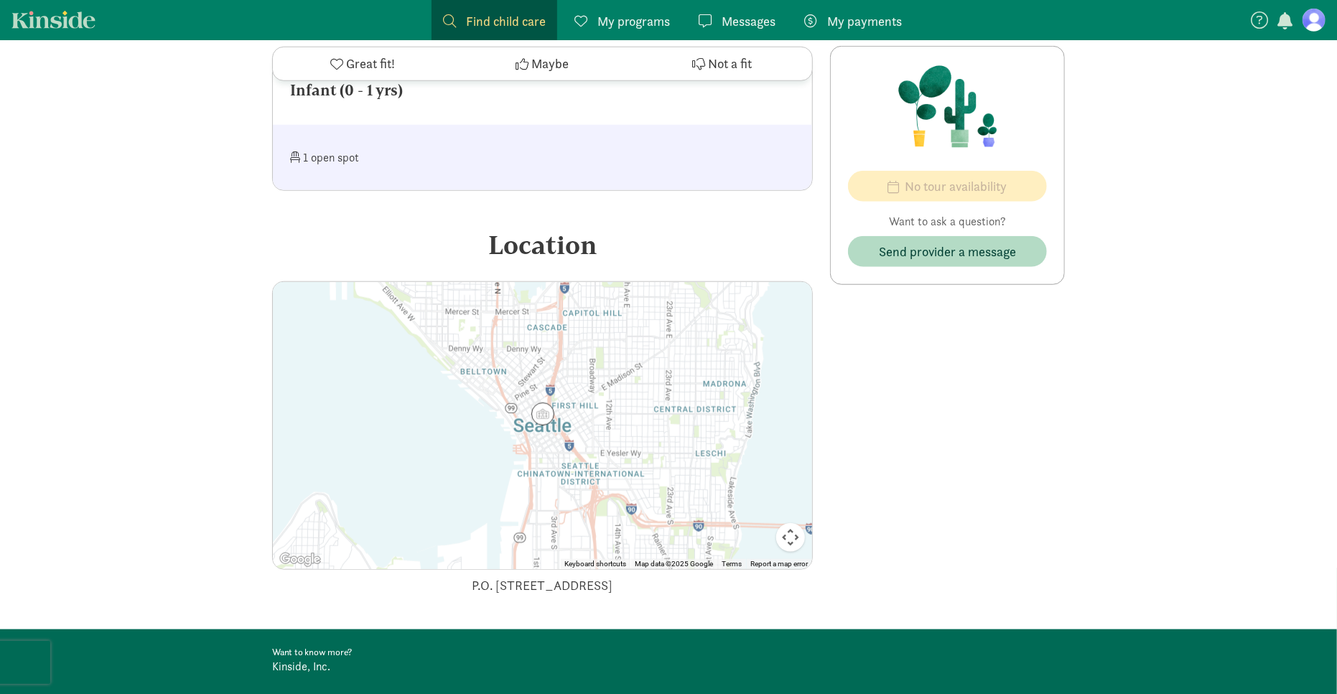
scroll to position [718, 0]
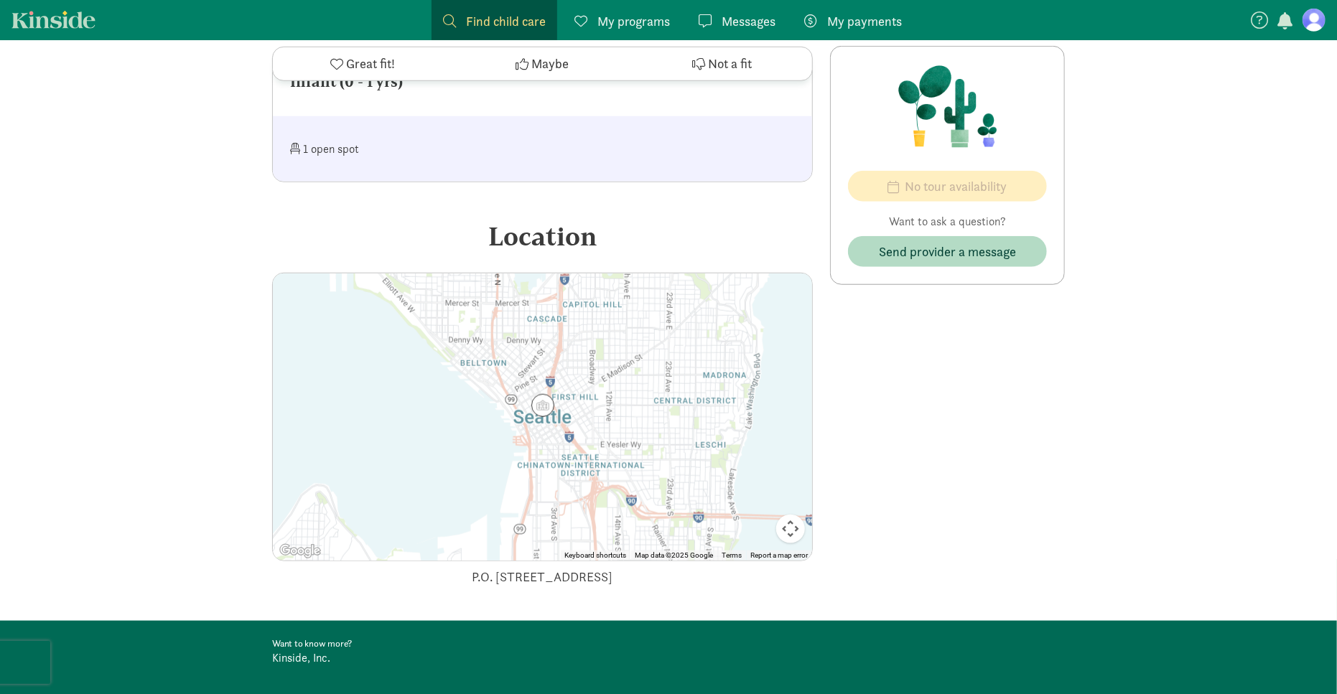
click at [542, 394] on img at bounding box center [542, 405] width 23 height 23
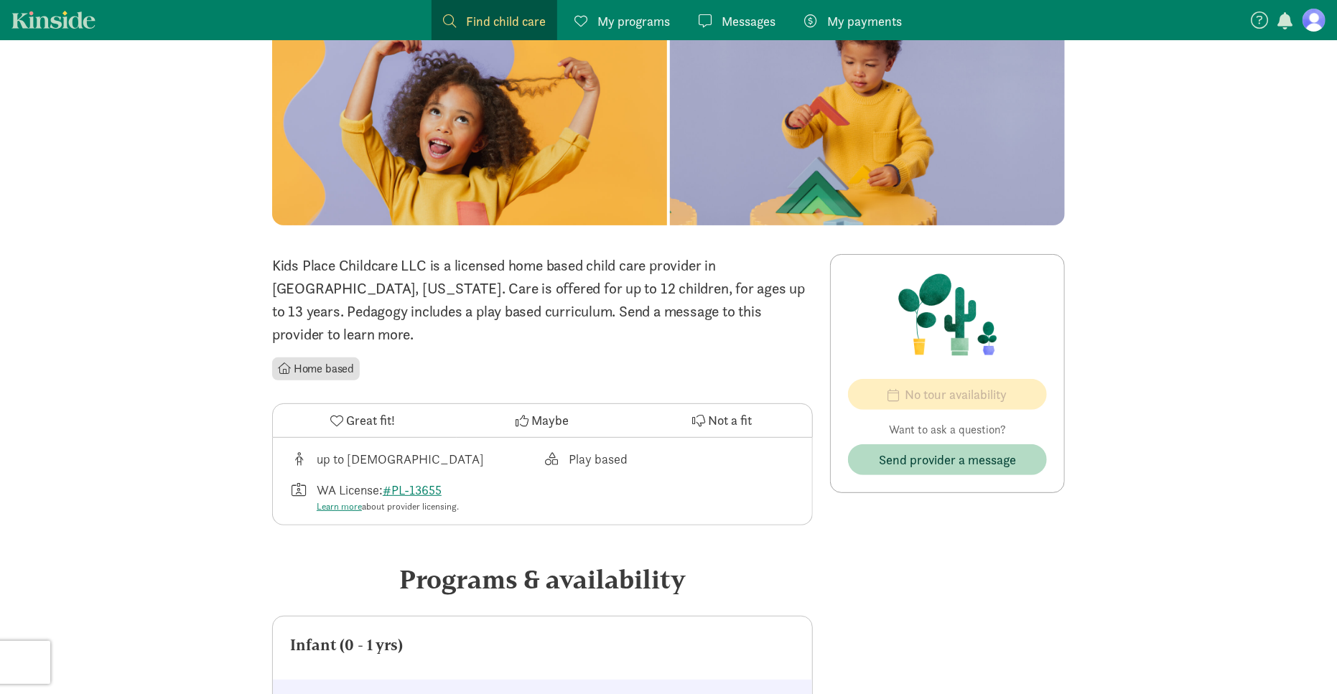
scroll to position [144, 0]
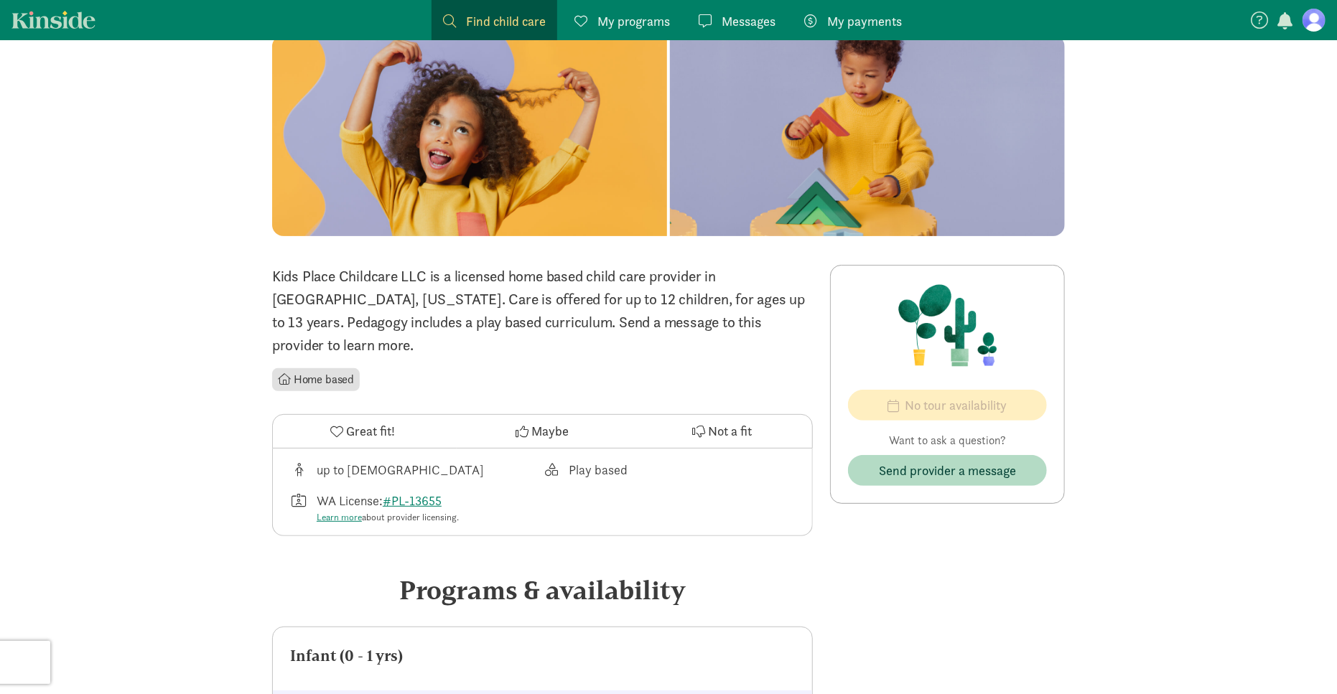
click at [325, 368] on li "Home based" at bounding box center [316, 379] width 88 height 23
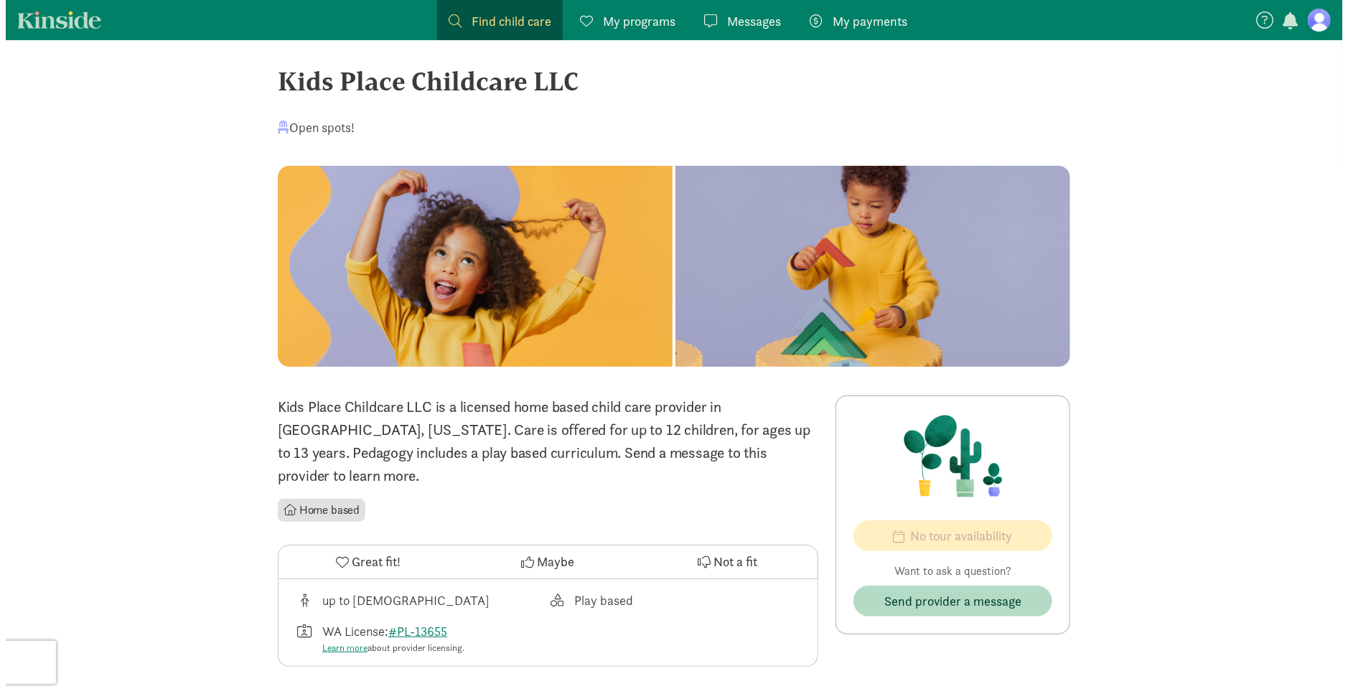
scroll to position [0, 0]
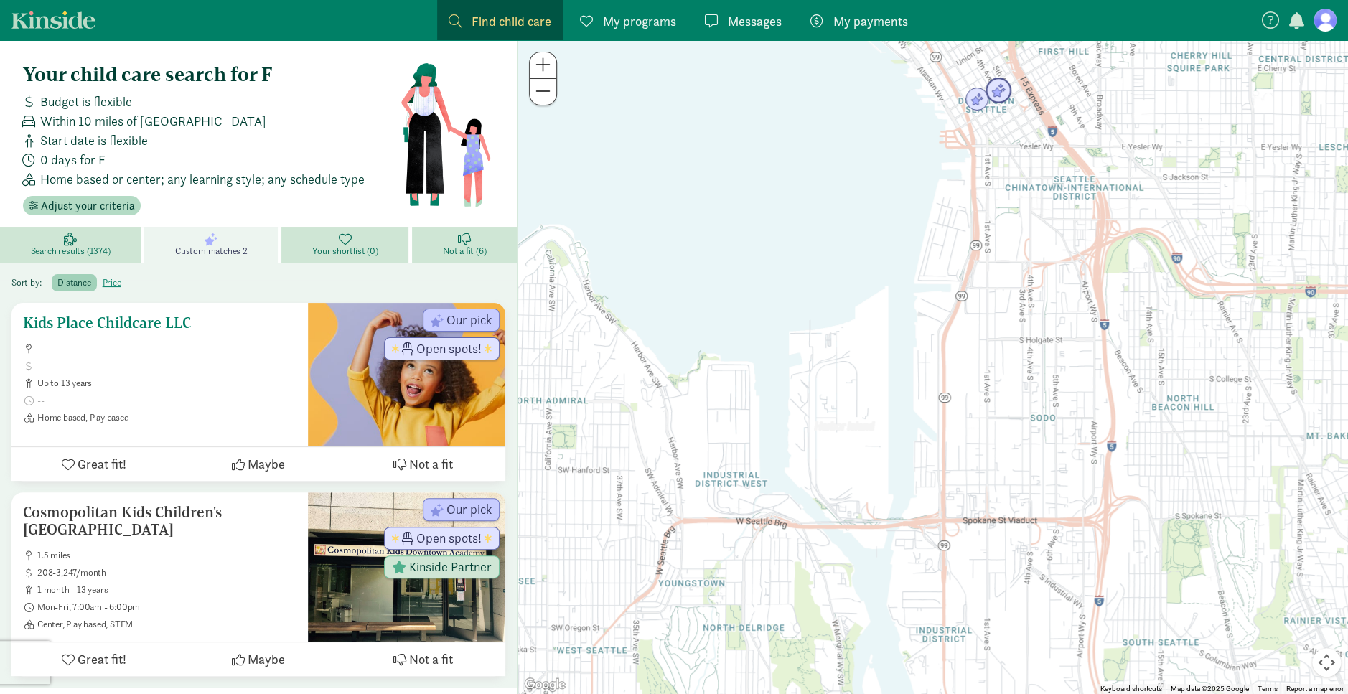
click at [408, 458] on button "Not a fit" at bounding box center [423, 464] width 164 height 34
